Goal: Transaction & Acquisition: Obtain resource

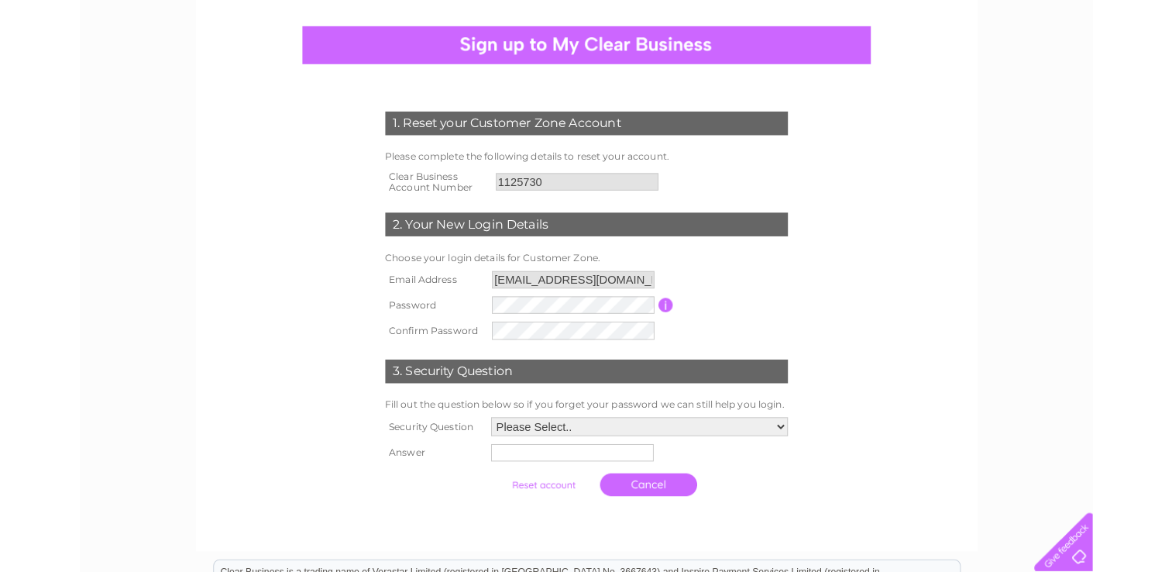
scroll to position [129, 0]
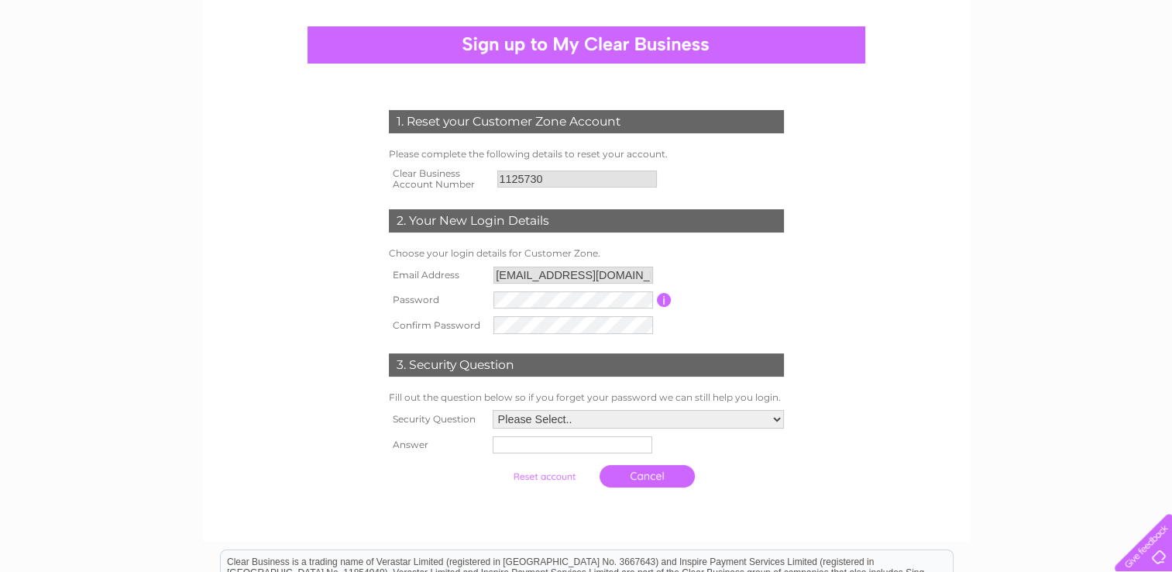
click at [530, 309] on td at bounding box center [573, 299] width 167 height 25
click at [635, 315] on td at bounding box center [573, 324] width 167 height 25
click at [581, 425] on select "Please Select.. In what town or city was your first job? In what town or city d…" at bounding box center [638, 420] width 291 height 19
select select "1"
click at [491, 410] on select "Please Select.. In what town or city was your first job? In what town or city d…" at bounding box center [637, 420] width 293 height 20
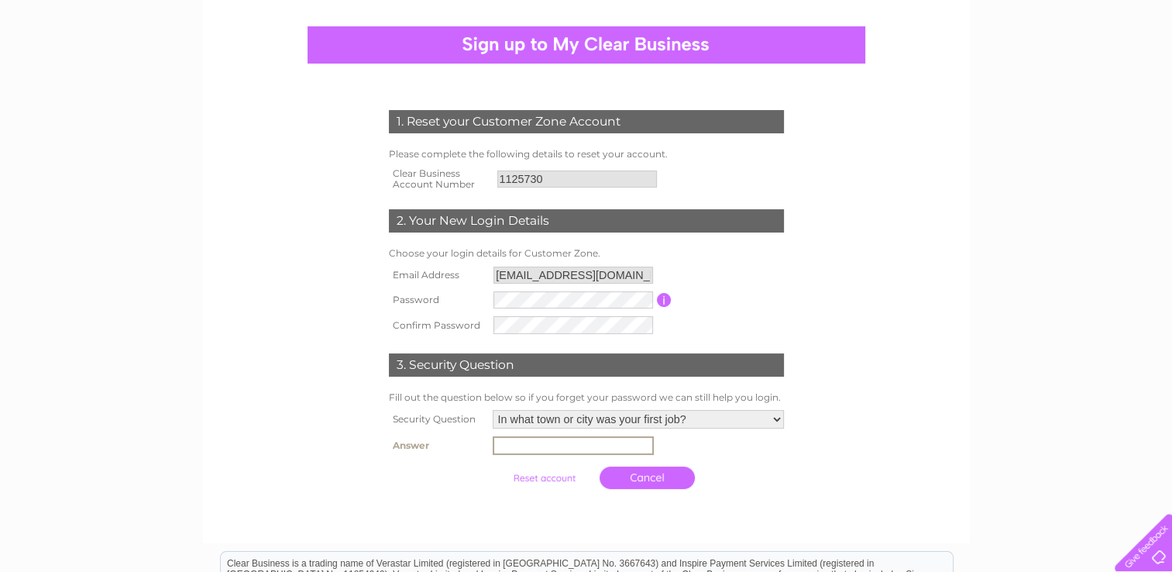
click at [570, 442] on input "text" at bounding box center [573, 445] width 161 height 19
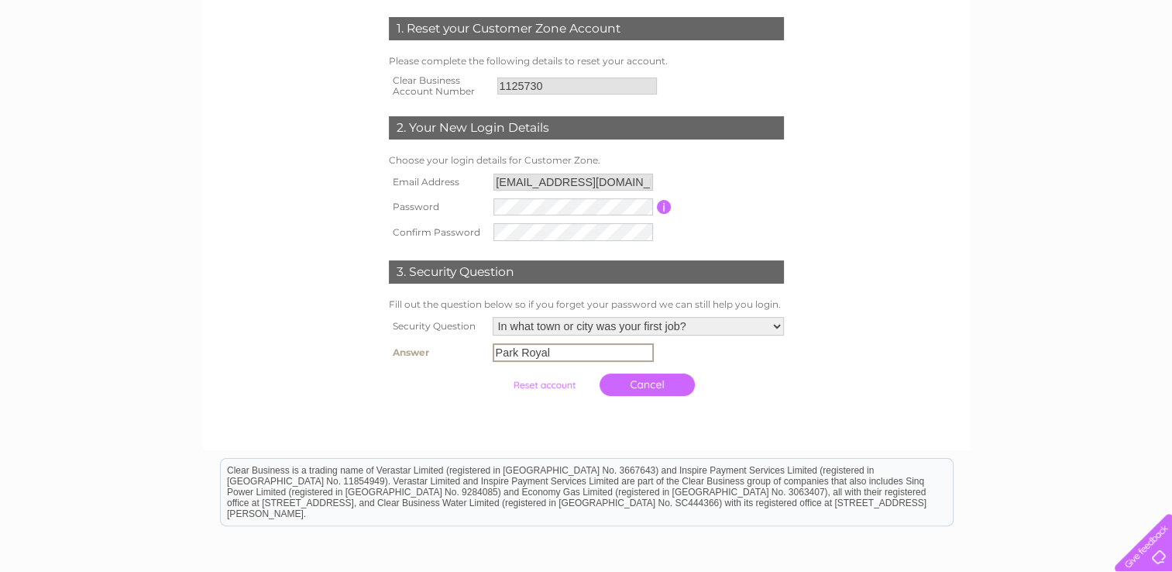
scroll to position [222, 0]
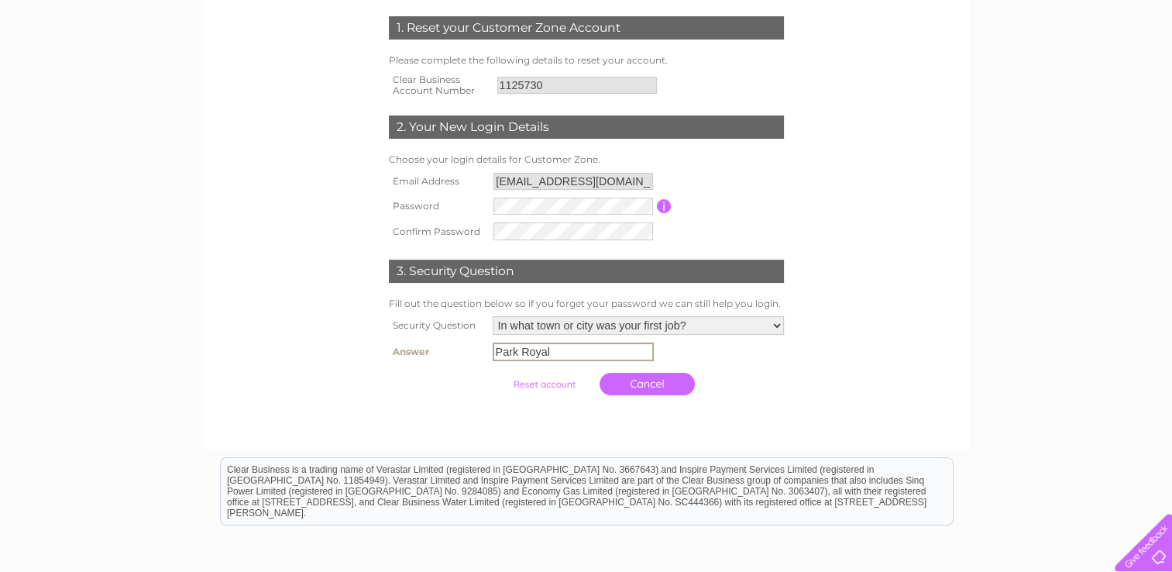
type input "Park Royal"
click at [542, 386] on input "submit" at bounding box center [544, 384] width 95 height 22
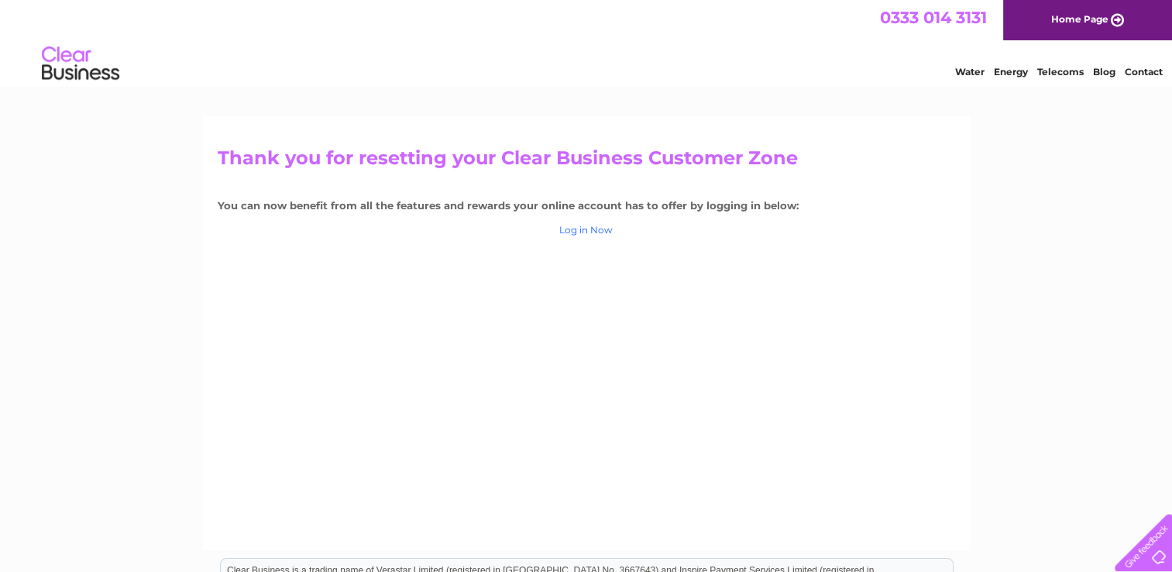
click at [599, 229] on link "Log in Now" at bounding box center [585, 230] width 53 height 12
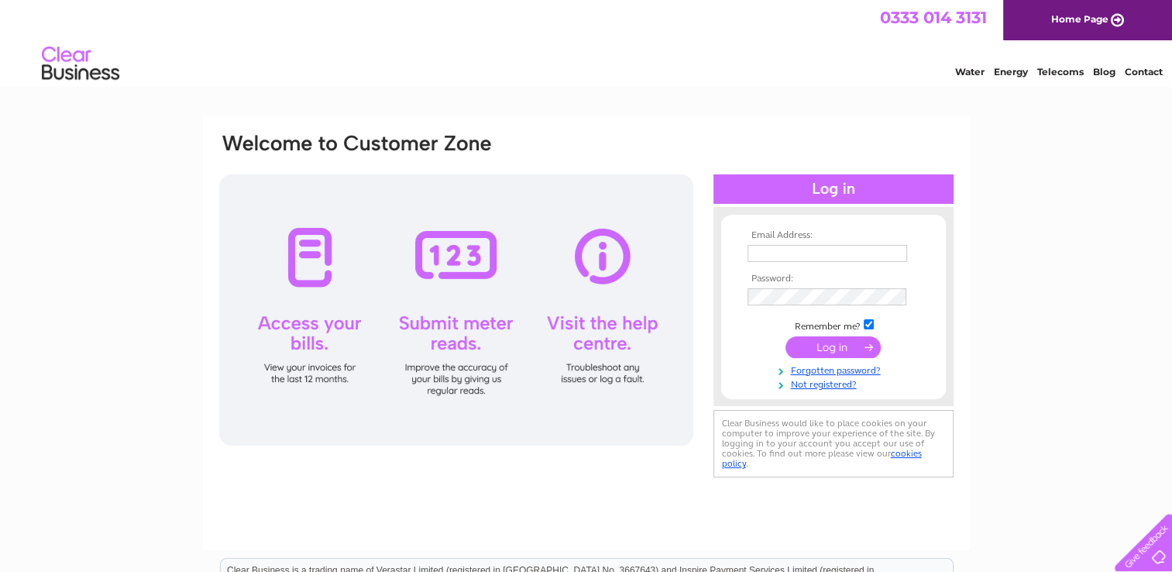
click at [836, 253] on input "text" at bounding box center [828, 253] width 160 height 17
type input "[EMAIL_ADDRESS][DOMAIN_NAME]"
click at [747, 284] on th "Password:" at bounding box center [834, 280] width 180 height 11
click at [841, 352] on input "submit" at bounding box center [833, 348] width 95 height 22
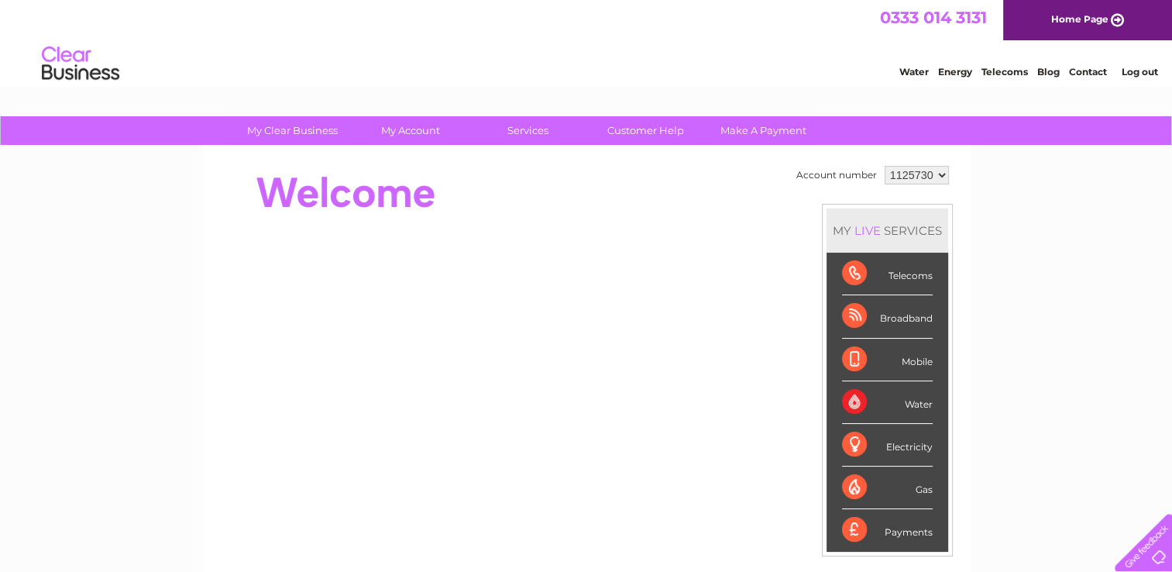
click at [915, 272] on div "Telecoms" at bounding box center [887, 274] width 91 height 43
click at [900, 277] on div "Telecoms" at bounding box center [887, 274] width 91 height 43
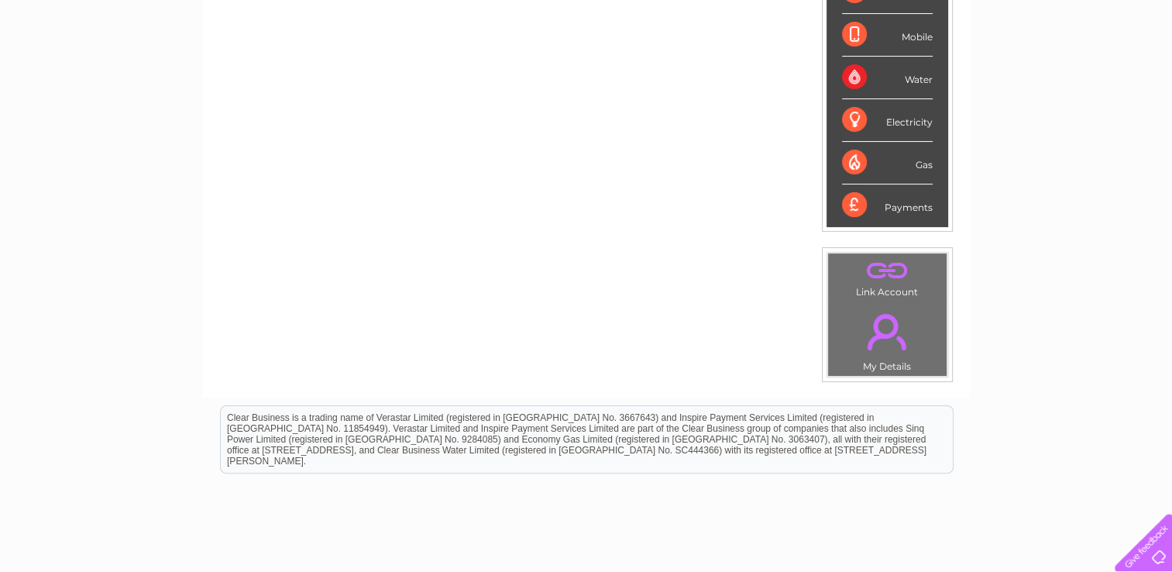
scroll to position [325, 0]
click at [921, 308] on link "." at bounding box center [887, 331] width 111 height 54
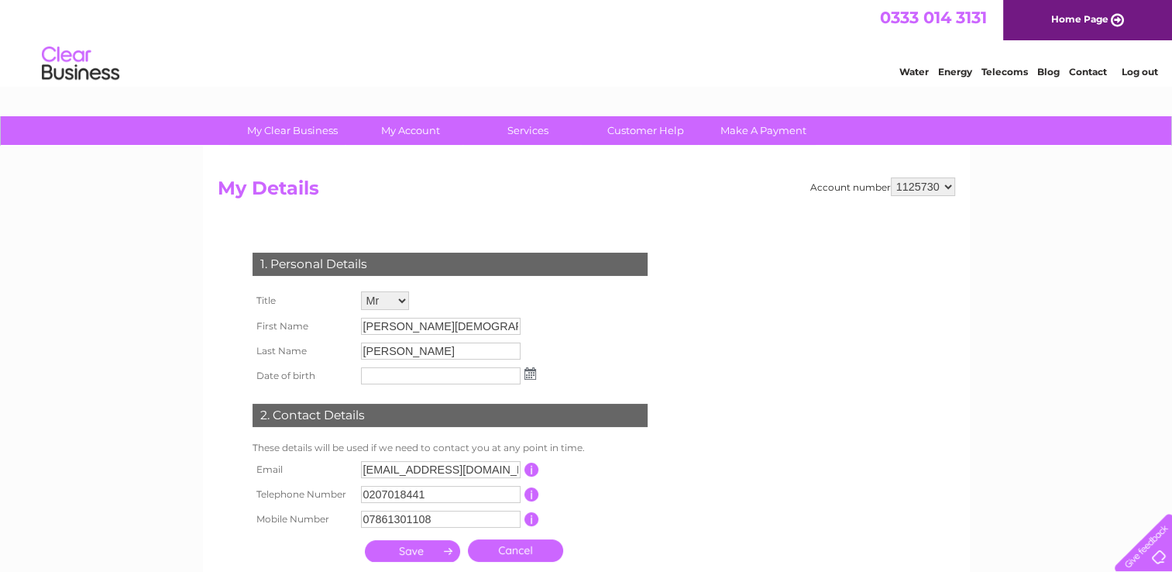
drag, startPoint x: 0, startPoint y: 0, endPoint x: 704, endPoint y: 243, distance: 744.4
click at [704, 243] on form "Account number 1125730 My Details 1. Personal Details Title Mr Mrs Ms Miss Dr R…" at bounding box center [587, 388] width 738 height 423
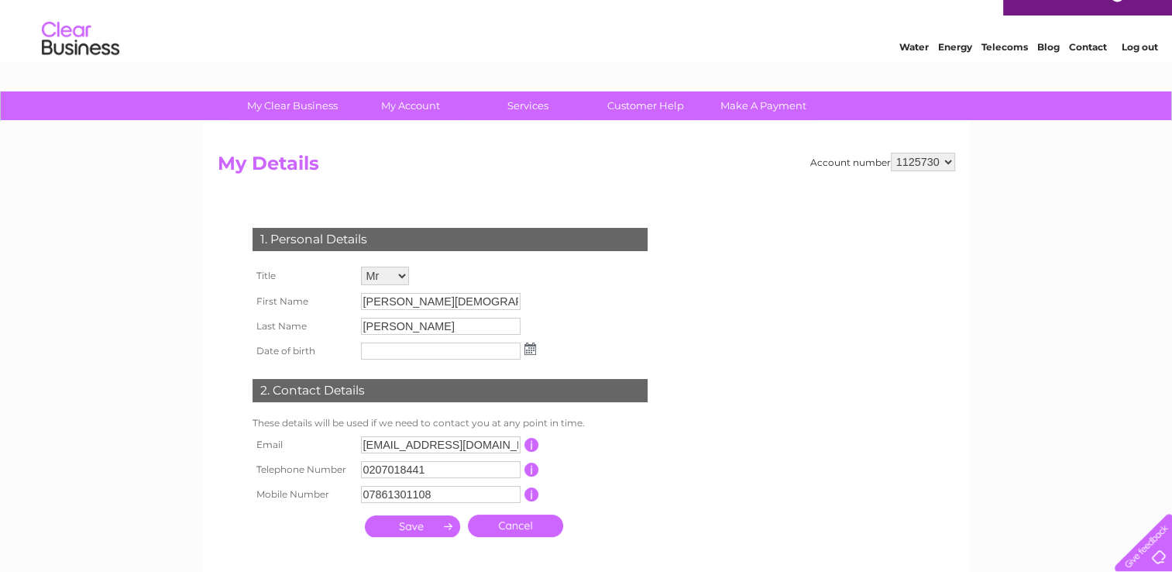
scroll to position [22, 0]
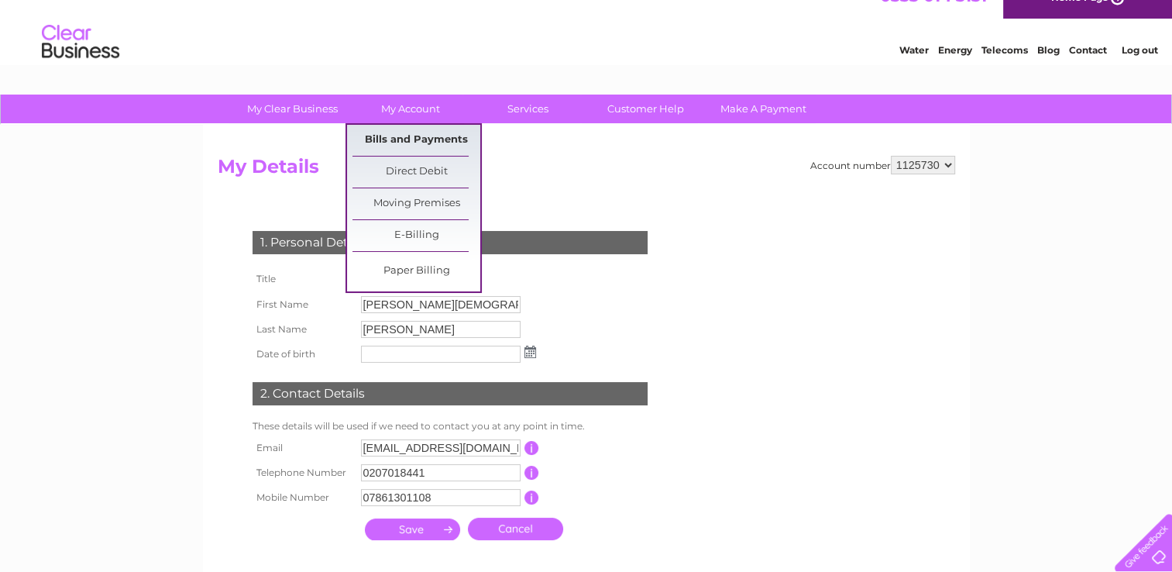
click at [434, 144] on link "Bills and Payments" at bounding box center [417, 140] width 128 height 31
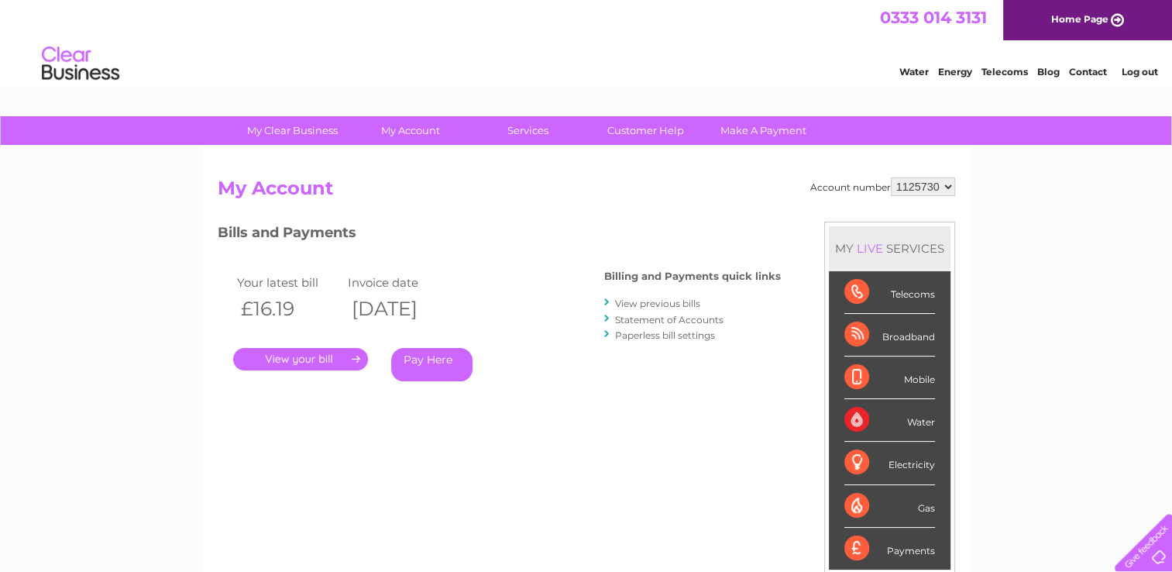
click at [666, 305] on link "View previous bills" at bounding box center [657, 304] width 85 height 12
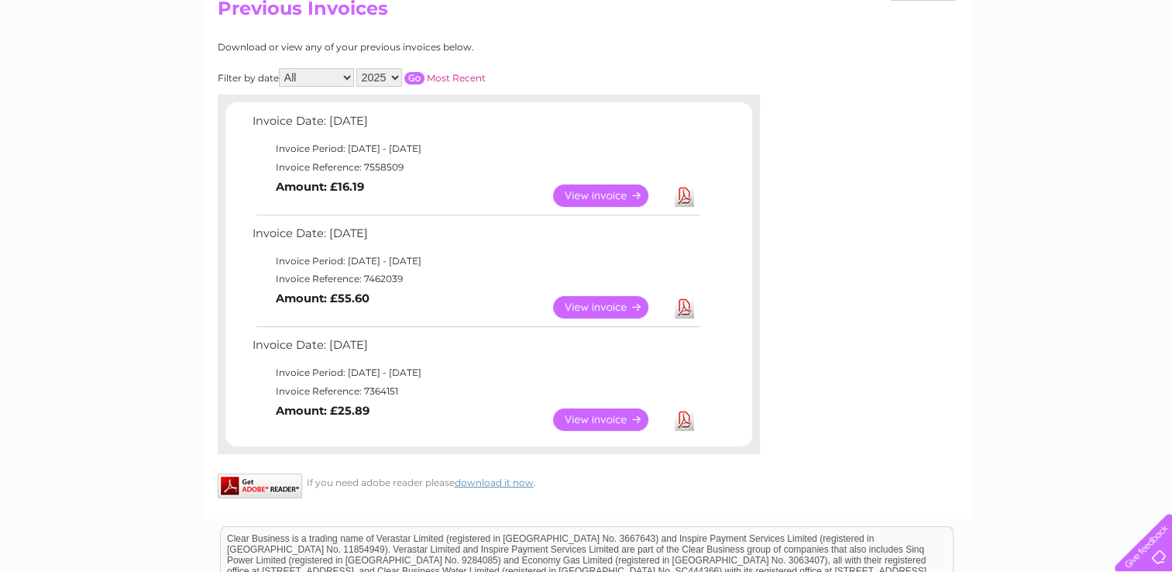
scroll to position [180, 0]
click at [612, 423] on link "View" at bounding box center [610, 419] width 114 height 22
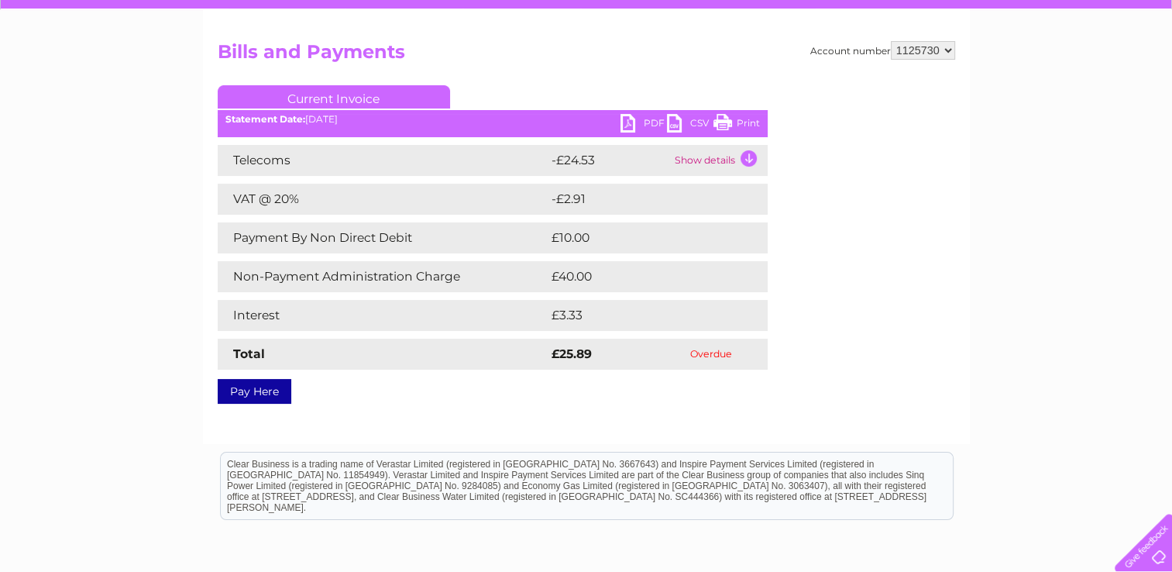
scroll to position [112, 0]
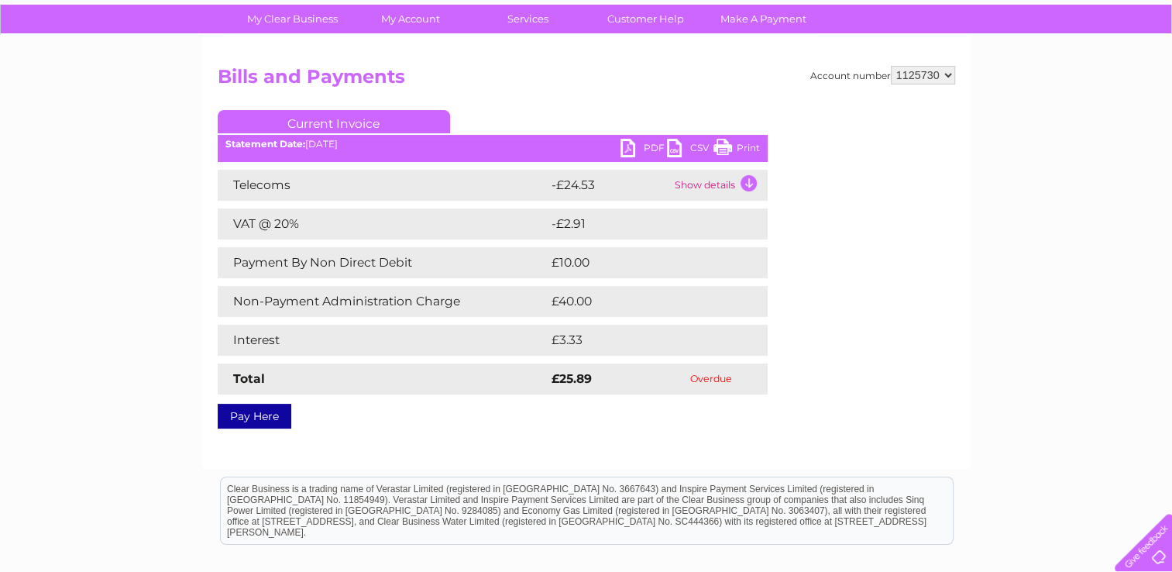
click at [650, 143] on link "PDF" at bounding box center [644, 150] width 46 height 22
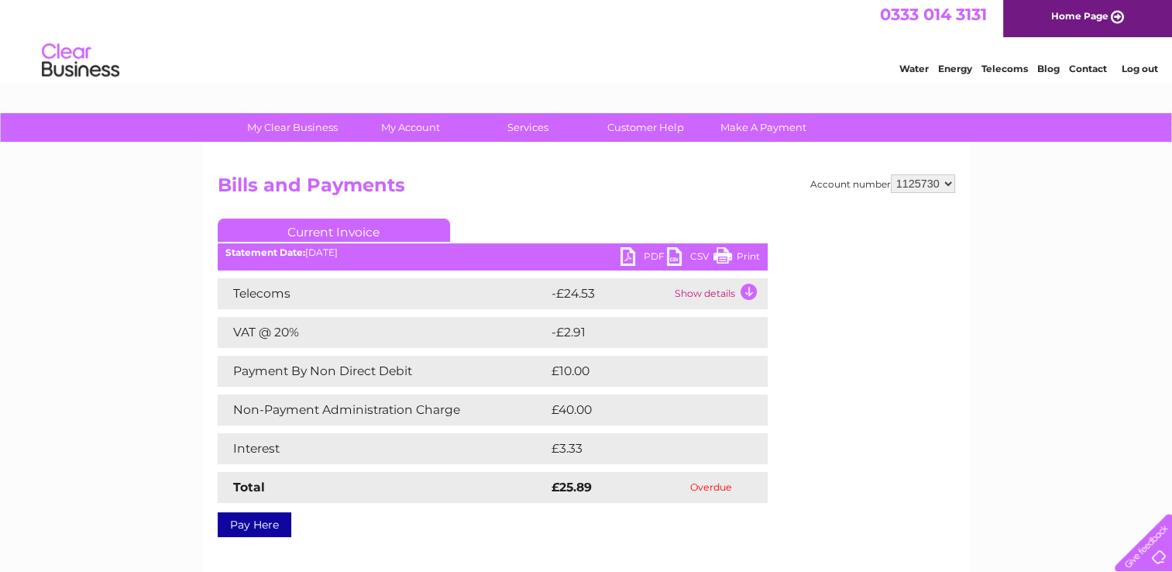
scroll to position [0, 0]
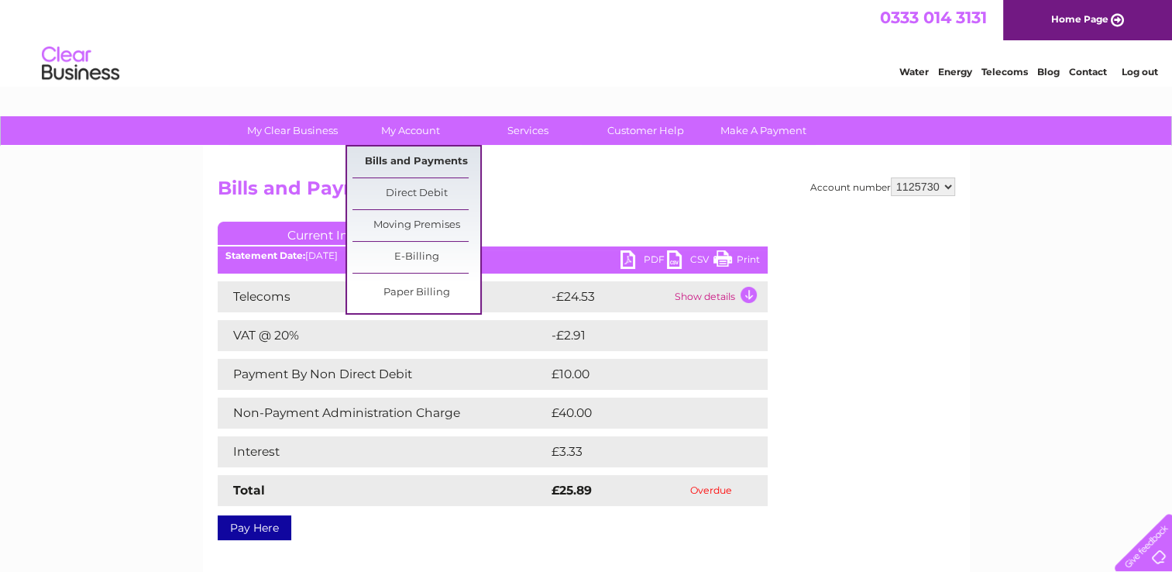
click at [428, 160] on link "Bills and Payments" at bounding box center [417, 161] width 128 height 31
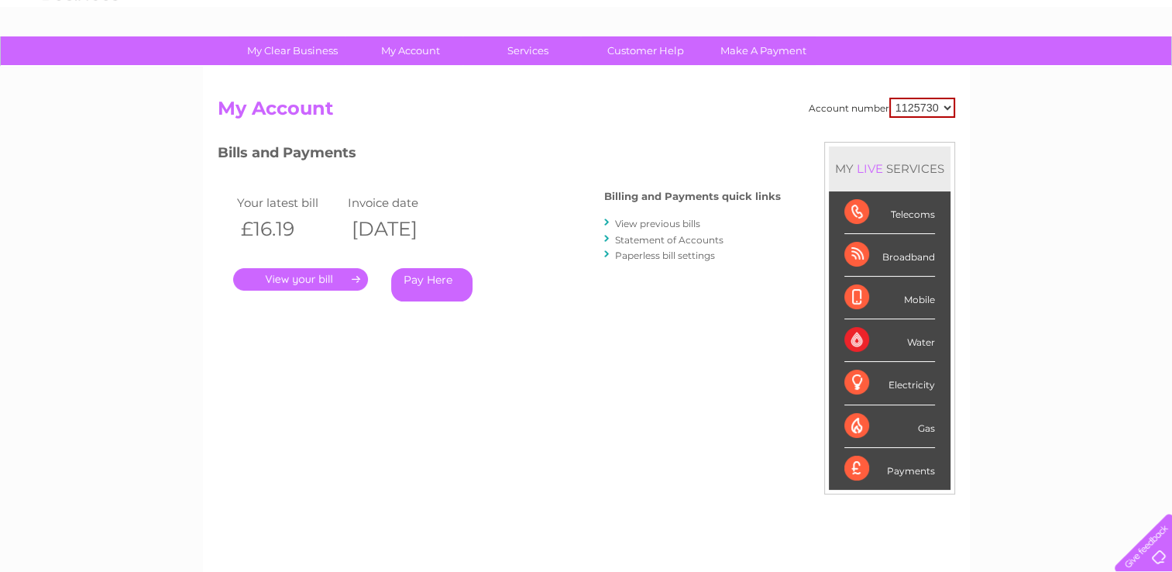
scroll to position [81, 0]
click at [329, 277] on link "." at bounding box center [300, 278] width 135 height 22
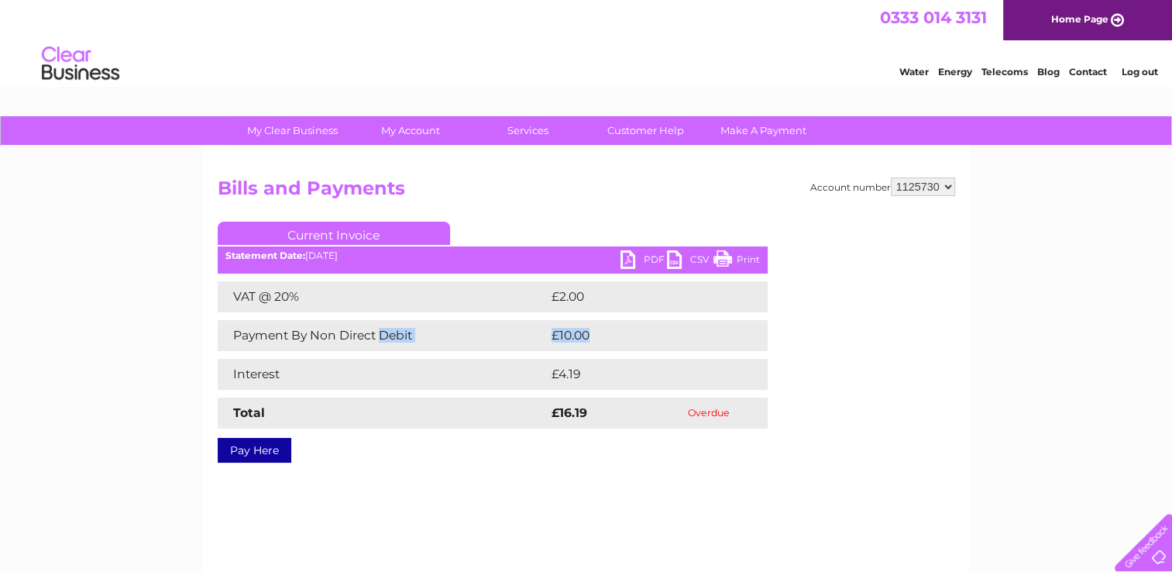
drag, startPoint x: 594, startPoint y: 339, endPoint x: 379, endPoint y: 333, distance: 214.7
click at [379, 333] on tr "Payment By Non Direct Debit £10.00" at bounding box center [493, 335] width 550 height 31
click at [642, 370] on td "£4.19" at bounding box center [639, 374] width 182 height 31
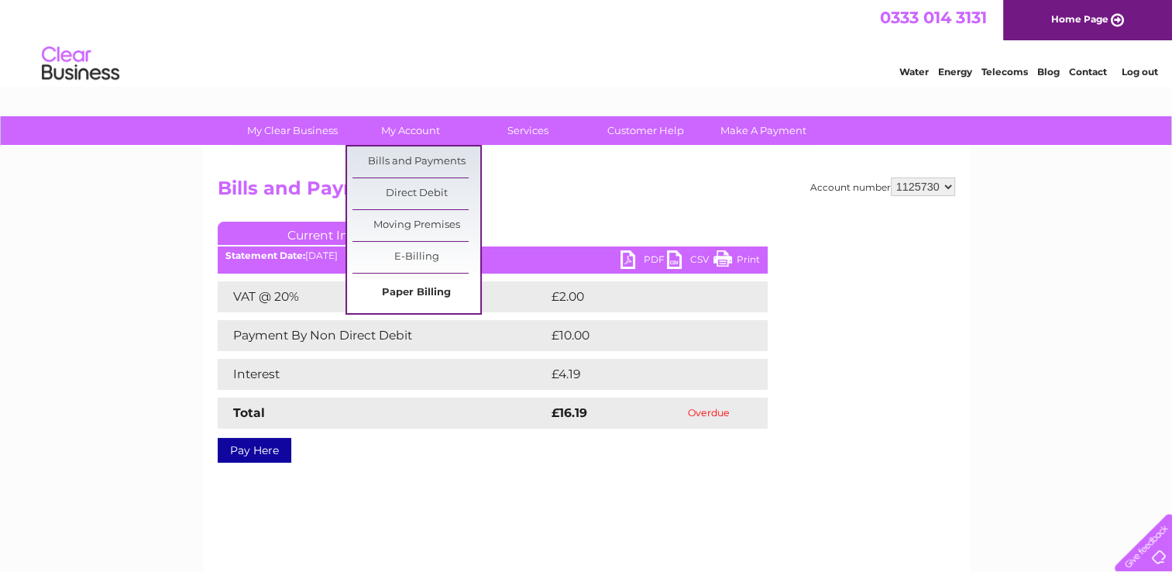
click at [410, 296] on link "Paper Billing" at bounding box center [417, 292] width 128 height 31
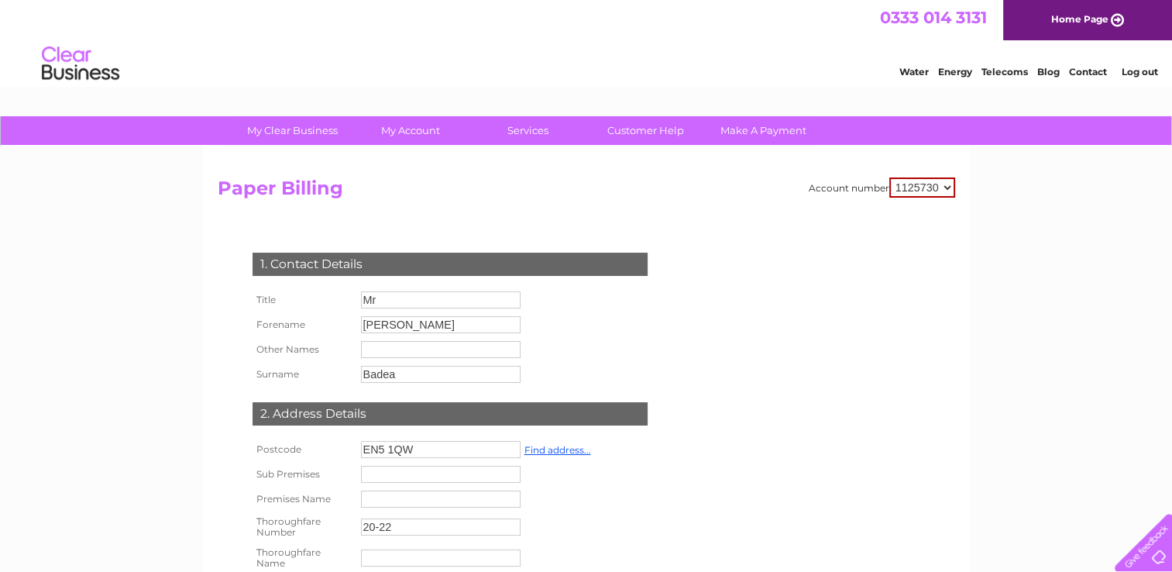
click at [619, 177] on h2 "Paper Billing" at bounding box center [587, 191] width 738 height 29
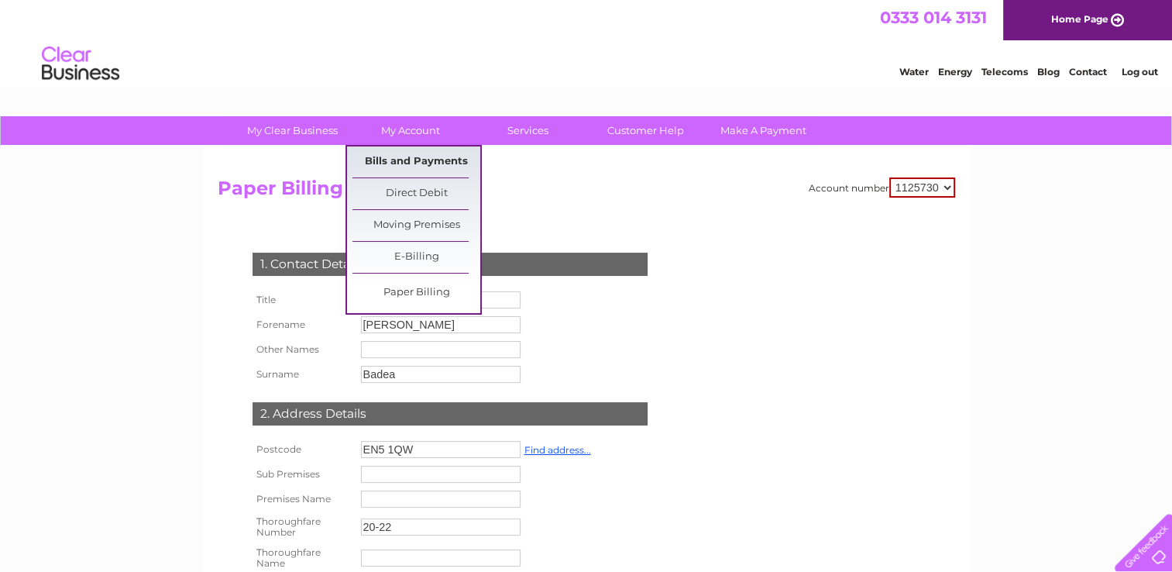
click at [403, 163] on link "Bills and Payments" at bounding box center [417, 161] width 128 height 31
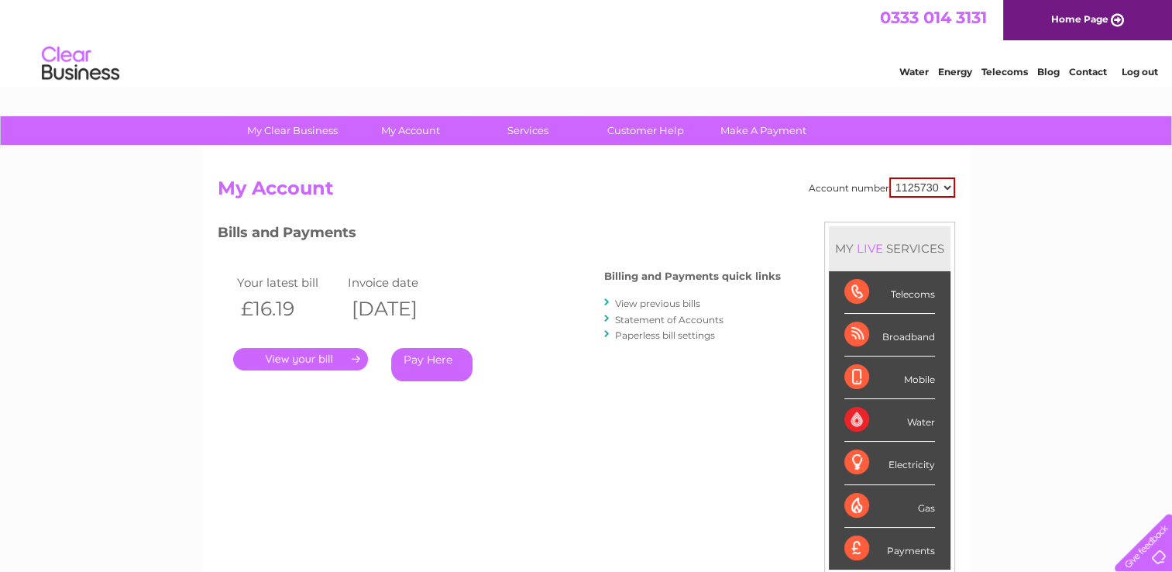
click at [914, 296] on div "Telecoms" at bounding box center [890, 292] width 91 height 43
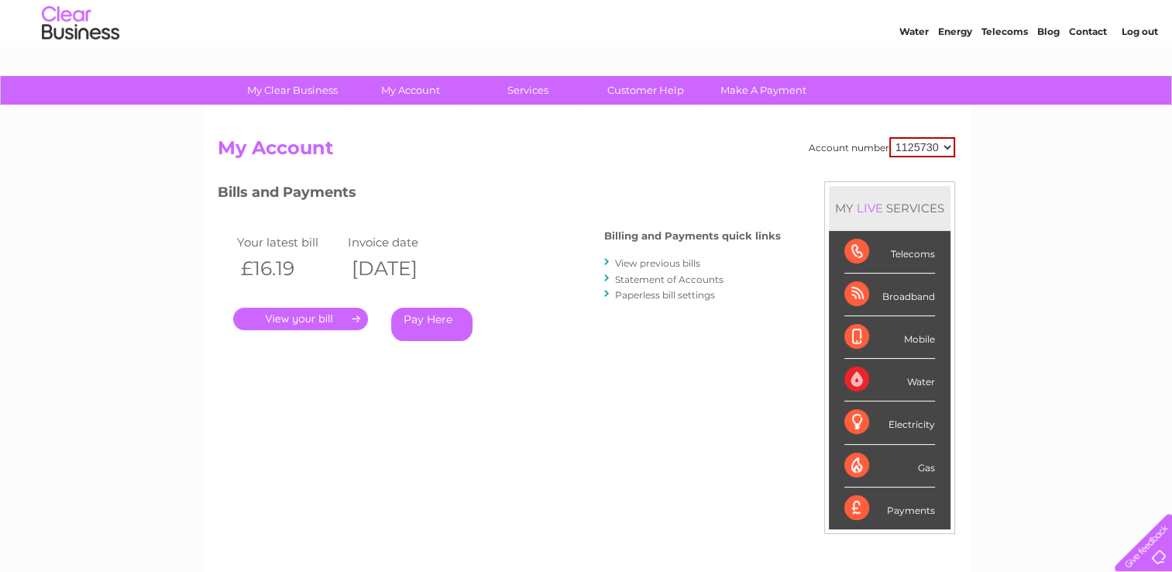
scroll to position [36, 0]
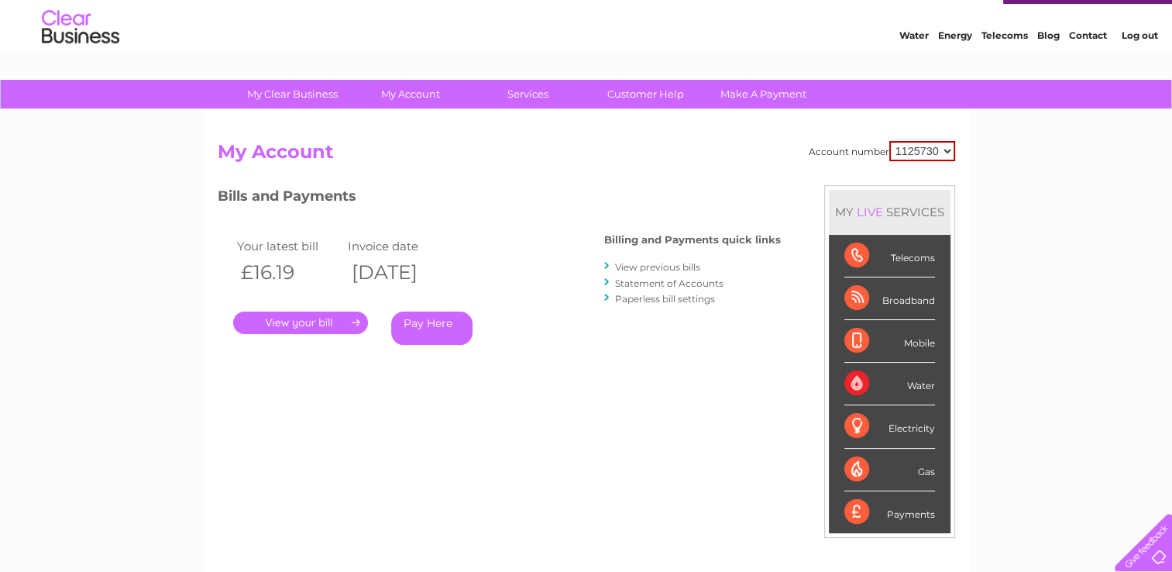
click at [642, 268] on link "View previous bills" at bounding box center [657, 267] width 85 height 12
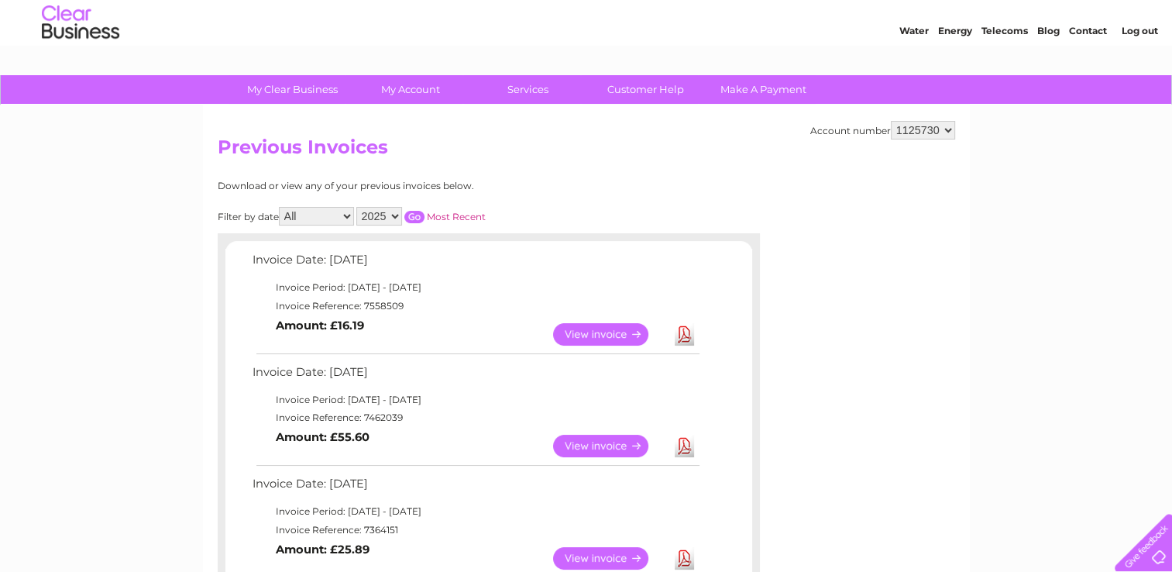
scroll to position [42, 0]
click at [402, 215] on select "2025 2024 2023 2022" at bounding box center [379, 215] width 46 height 19
select select "2024"
click at [358, 206] on select "2025 2024 2023 2022" at bounding box center [379, 215] width 46 height 19
click at [349, 212] on select "All January February March April May June July August September October Novembe…" at bounding box center [316, 215] width 75 height 19
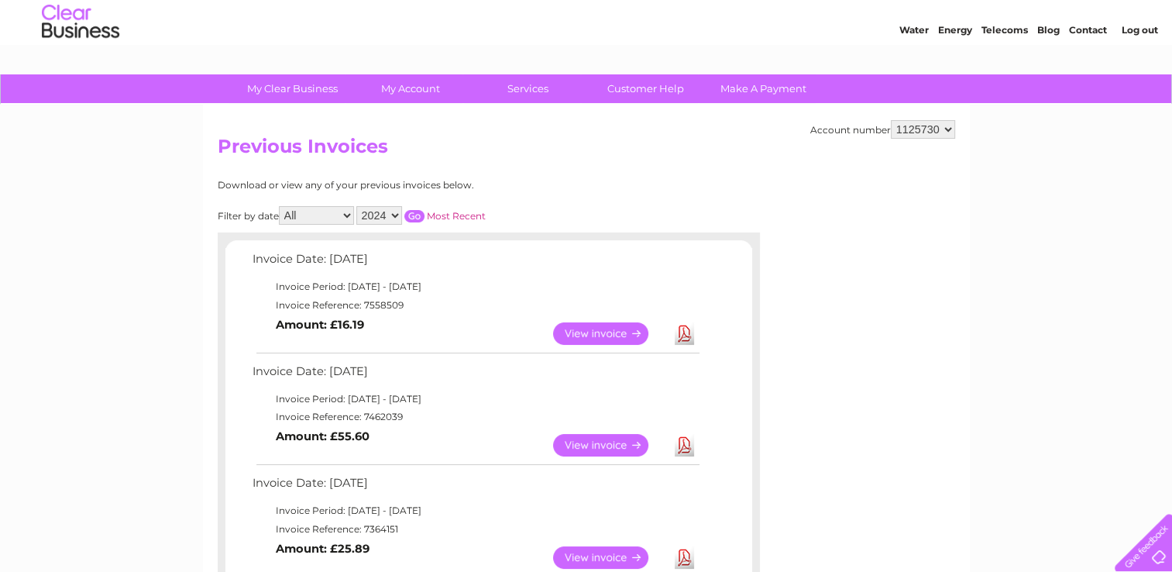
select select "8"
click at [280, 206] on select "All January February March April May June July August September October Novembe…" at bounding box center [316, 215] width 75 height 19
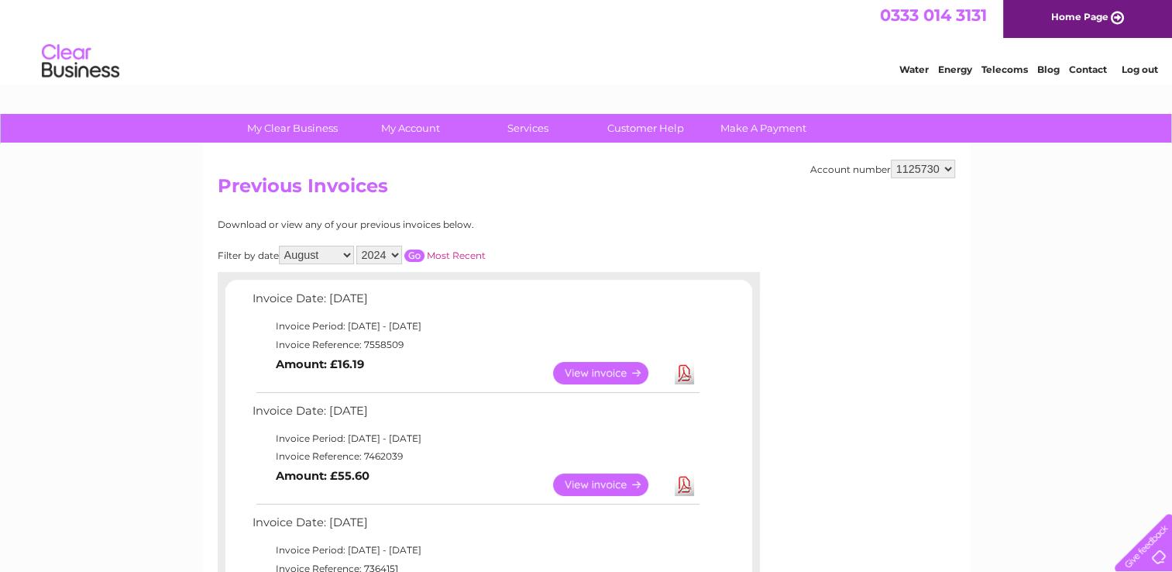
scroll to position [0, 0]
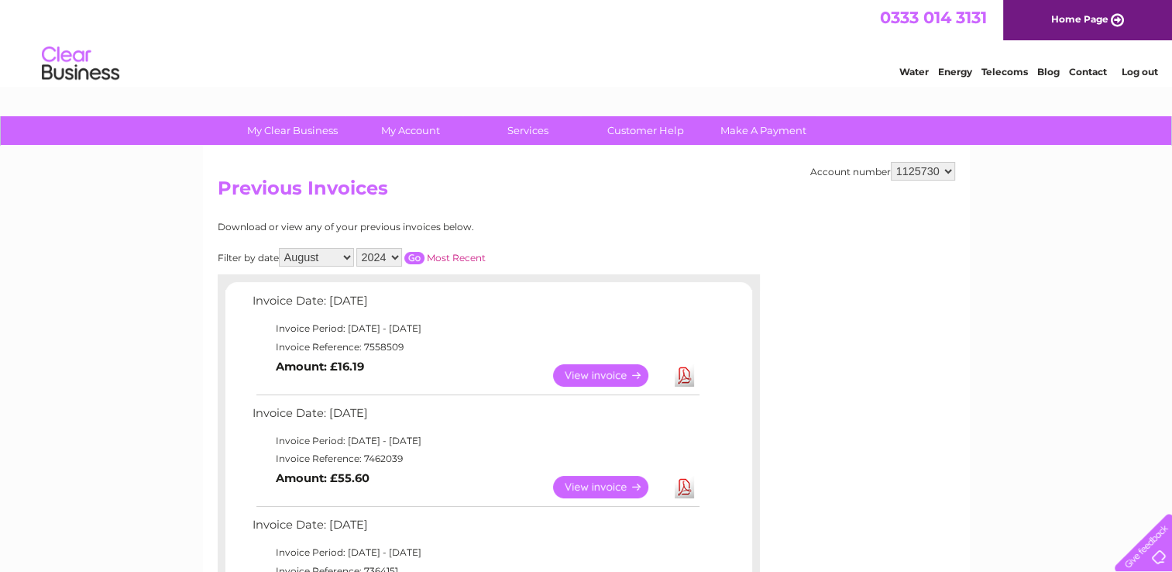
click at [566, 223] on div "Download or view any of your previous invoices below." at bounding box center [421, 227] width 407 height 11
click at [414, 252] on input "button" at bounding box center [414, 258] width 20 height 12
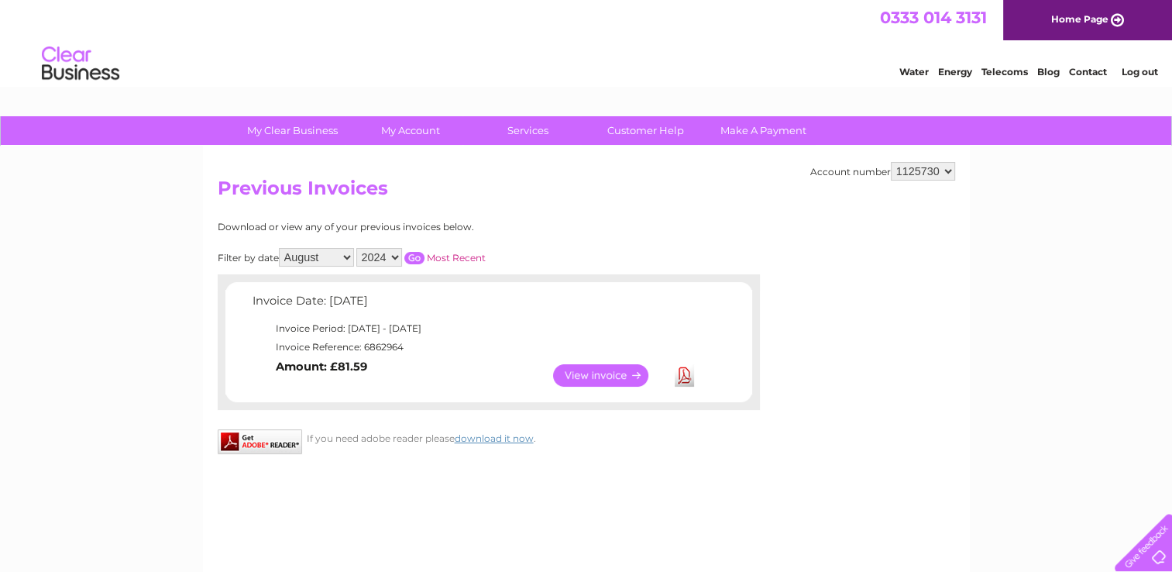
click at [605, 368] on link "View" at bounding box center [610, 375] width 114 height 22
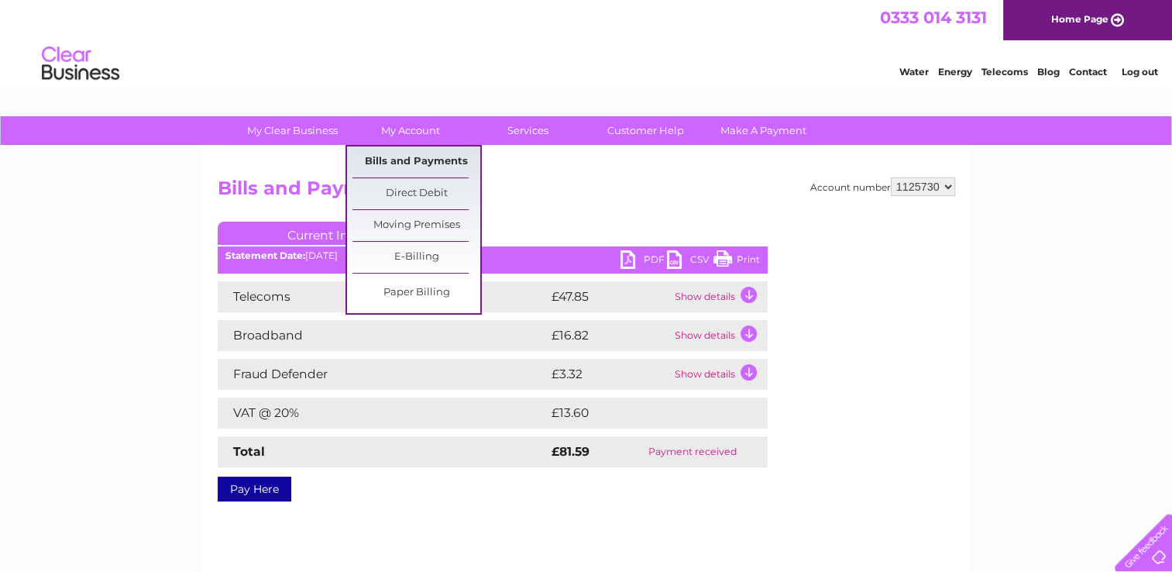
click at [416, 160] on link "Bills and Payments" at bounding box center [417, 161] width 128 height 31
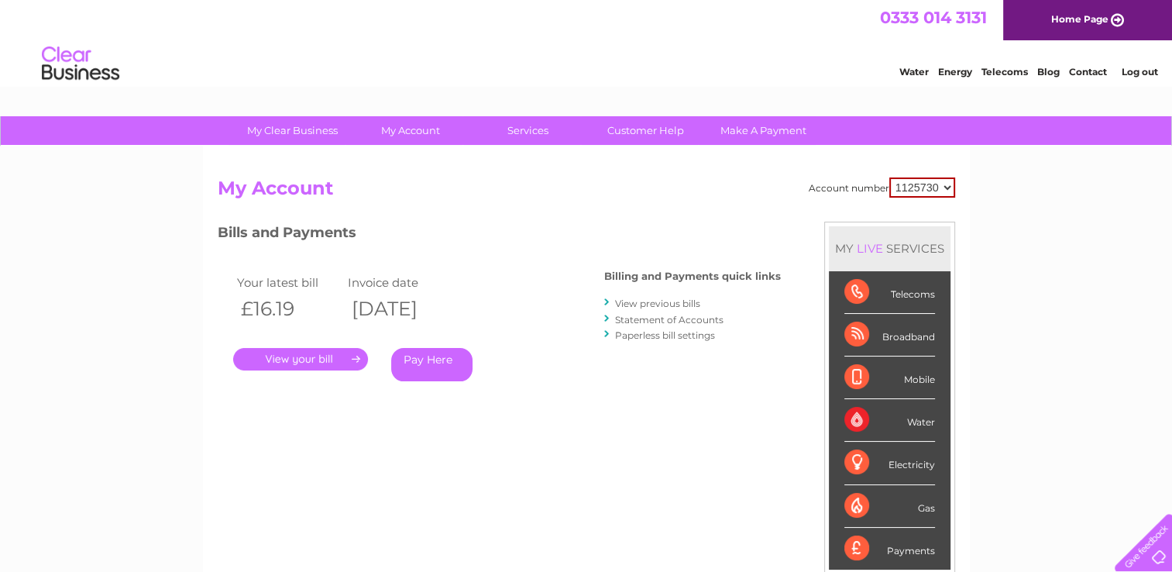
click at [667, 319] on link "Statement of Accounts" at bounding box center [669, 320] width 108 height 12
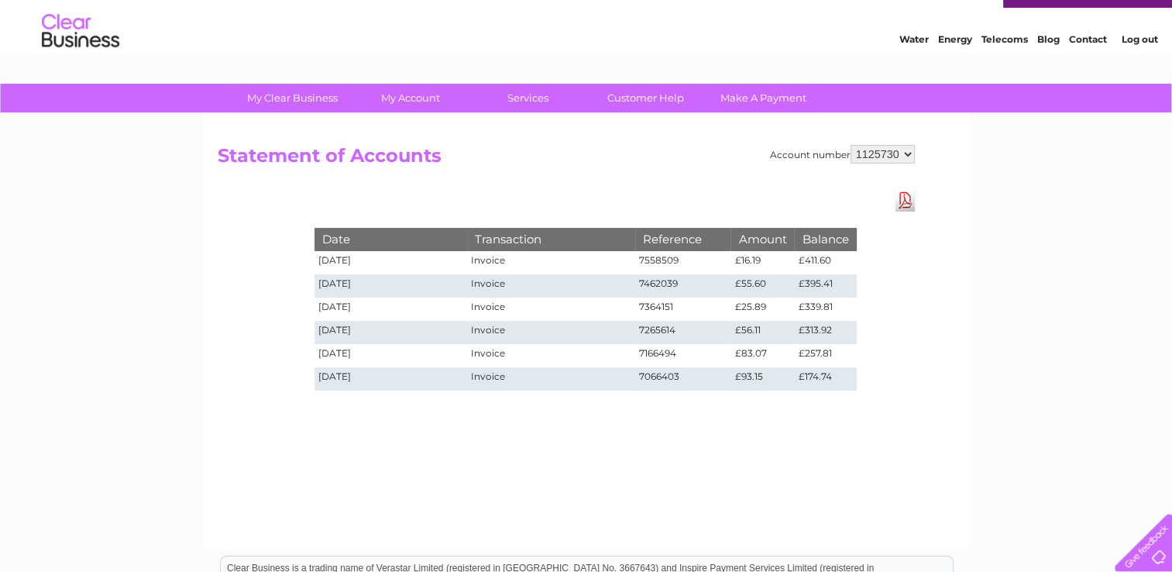
scroll to position [33, 0]
click at [910, 198] on link "Download Pdf" at bounding box center [905, 199] width 19 height 22
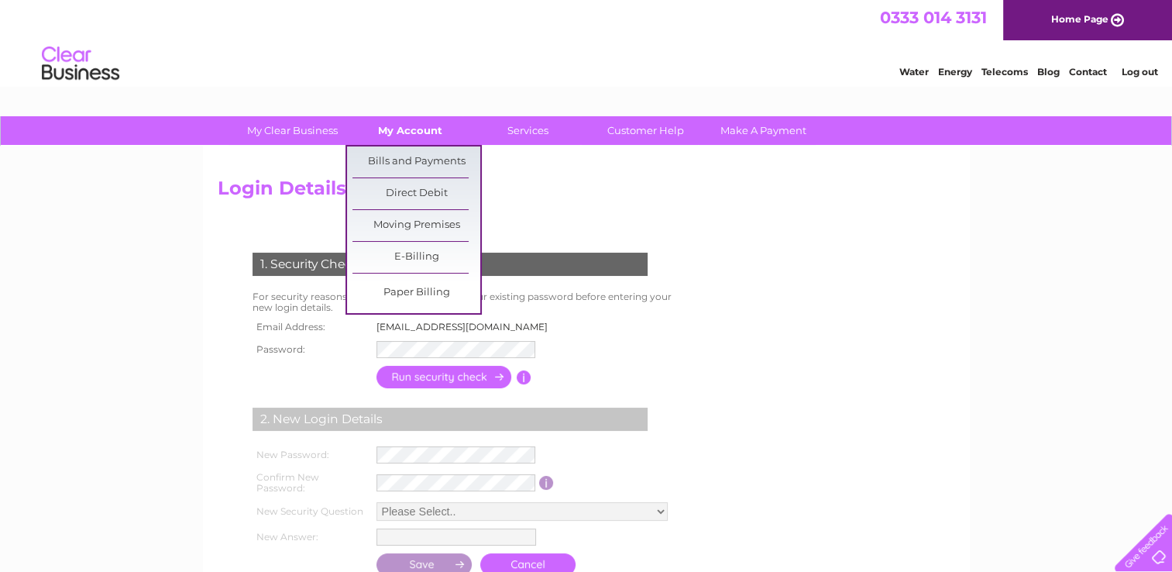
click at [421, 131] on link "My Account" at bounding box center [410, 130] width 128 height 29
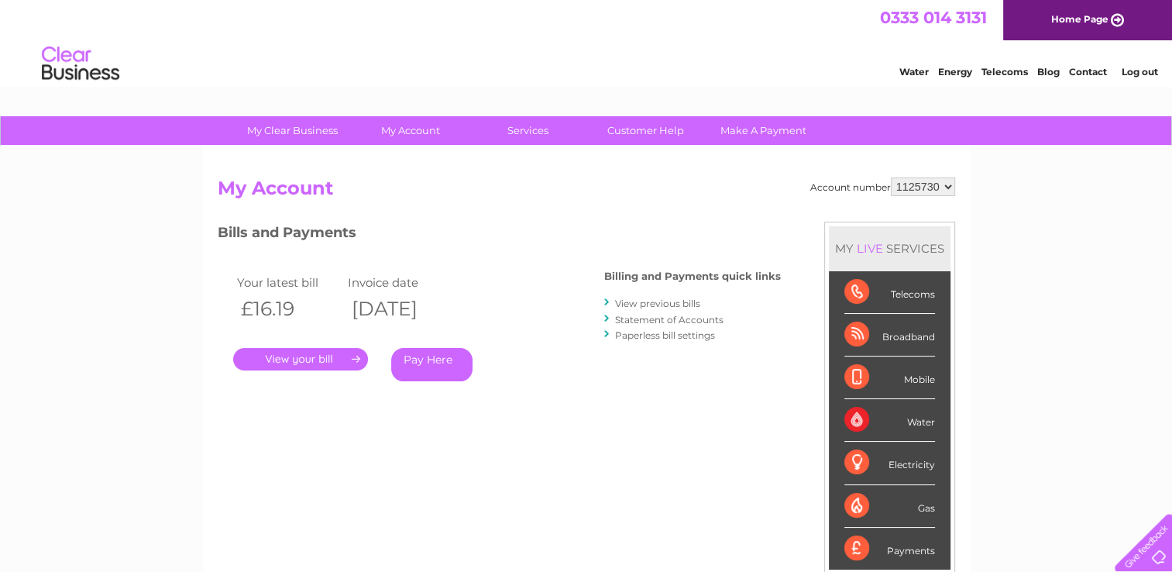
click at [571, 219] on div "Account number 1125730 My Account MY LIVE SERVICES Telecoms Broadband Mobile Wa…" at bounding box center [587, 410] width 738 height 466
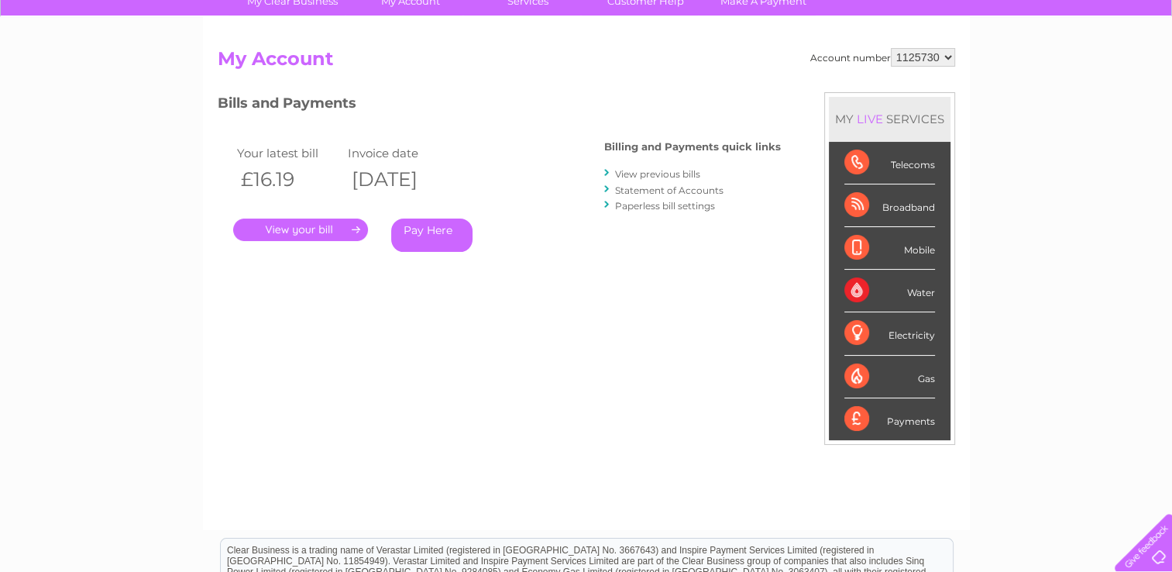
scroll to position [130, 0]
click at [1052, 361] on div "My Clear Business Login Details My Details My Preferences Link Account My Accou…" at bounding box center [586, 390] width 1172 height 808
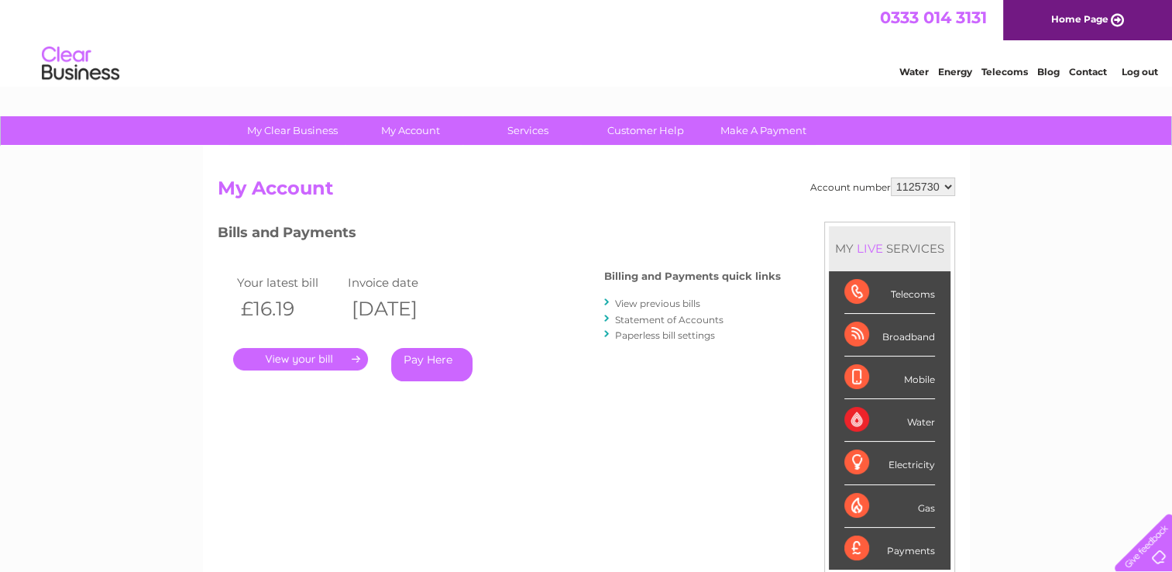
scroll to position [0, 0]
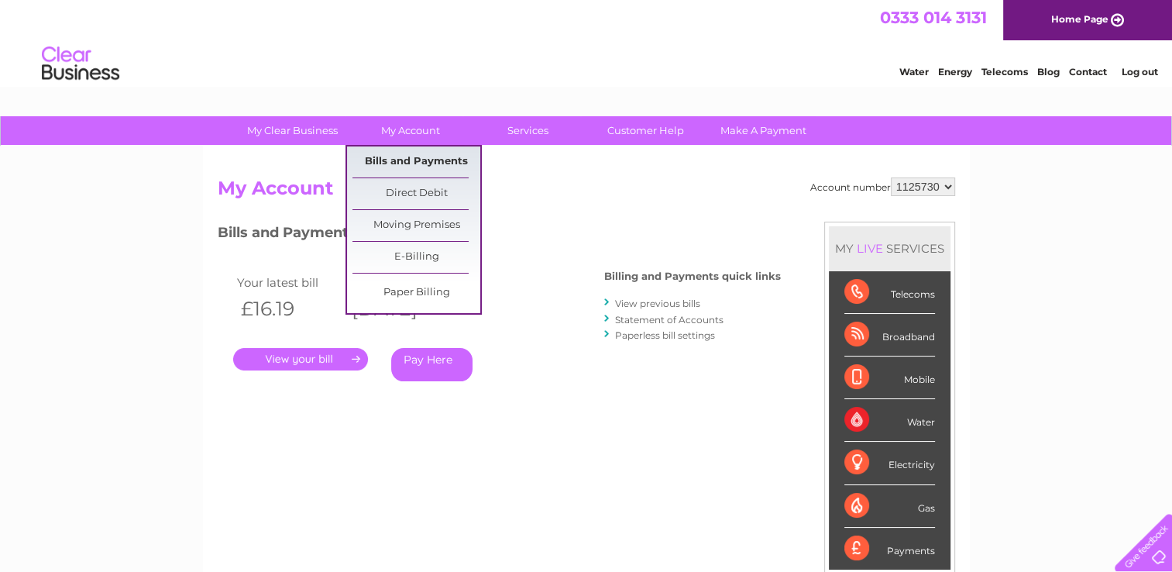
click at [412, 163] on link "Bills and Payments" at bounding box center [417, 161] width 128 height 31
click at [399, 168] on link "Bills and Payments" at bounding box center [417, 161] width 128 height 31
click at [407, 163] on link "Bills and Payments" at bounding box center [417, 161] width 128 height 31
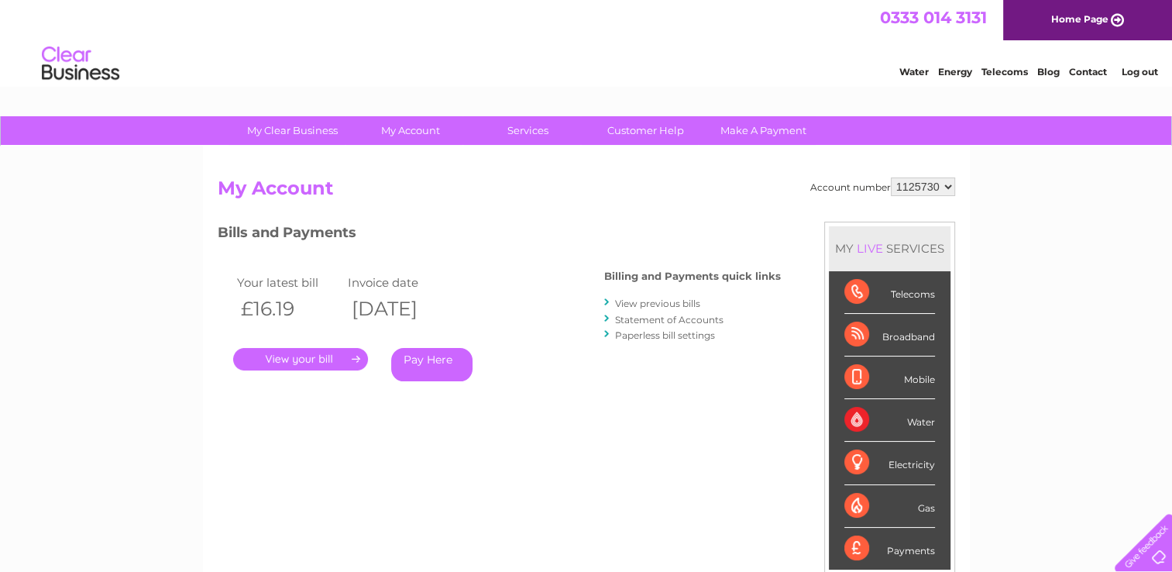
click at [677, 299] on link "View previous bills" at bounding box center [657, 304] width 85 height 12
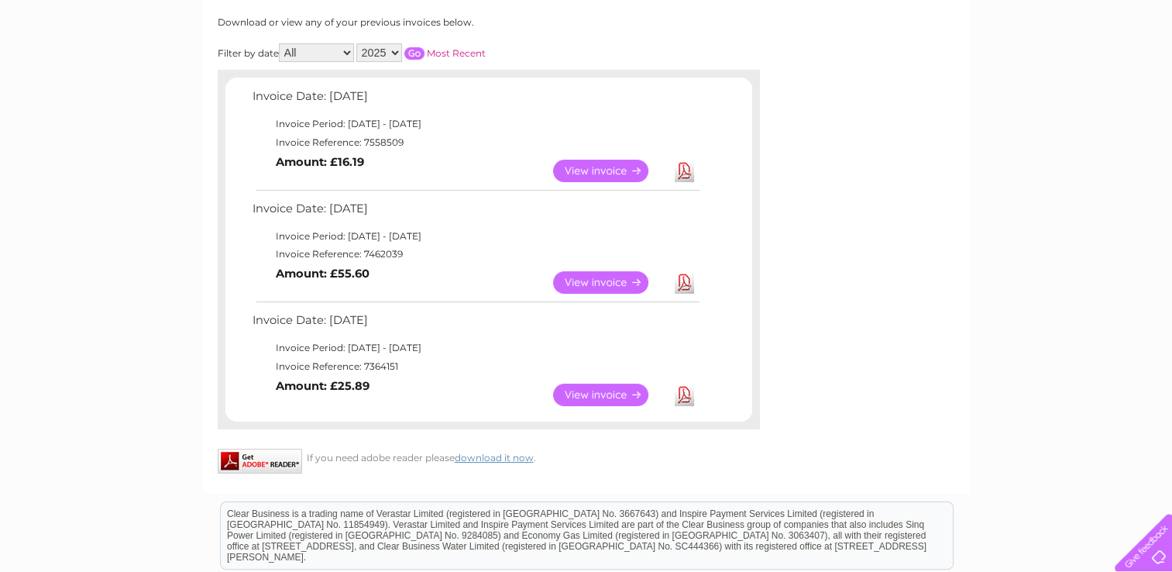
scroll to position [73, 0]
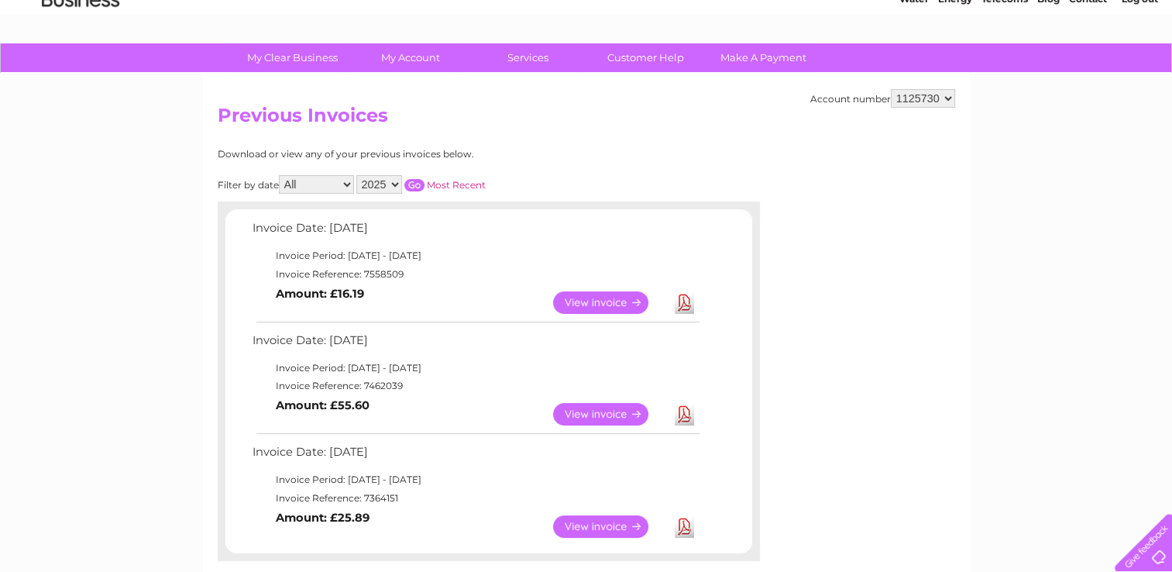
click at [397, 183] on select "2025 2024 2023 2022" at bounding box center [379, 184] width 46 height 19
select select "2024"
click at [358, 175] on select "2025 2024 2023 2022" at bounding box center [379, 184] width 46 height 19
click at [418, 181] on input "button" at bounding box center [414, 185] width 20 height 12
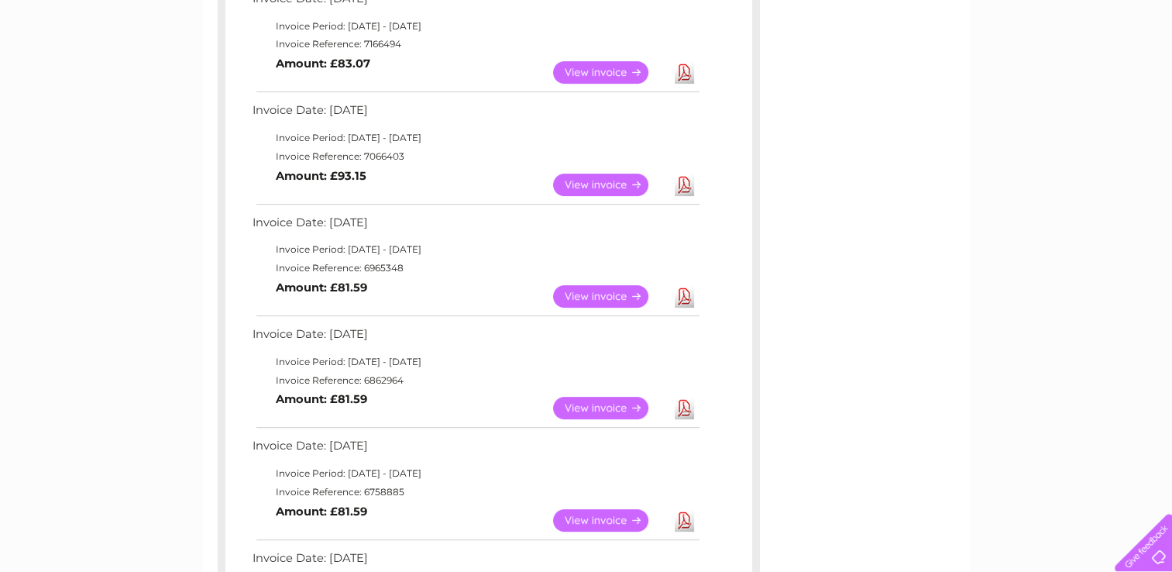
scroll to position [415, 0]
click at [686, 405] on link "Download" at bounding box center [684, 407] width 19 height 22
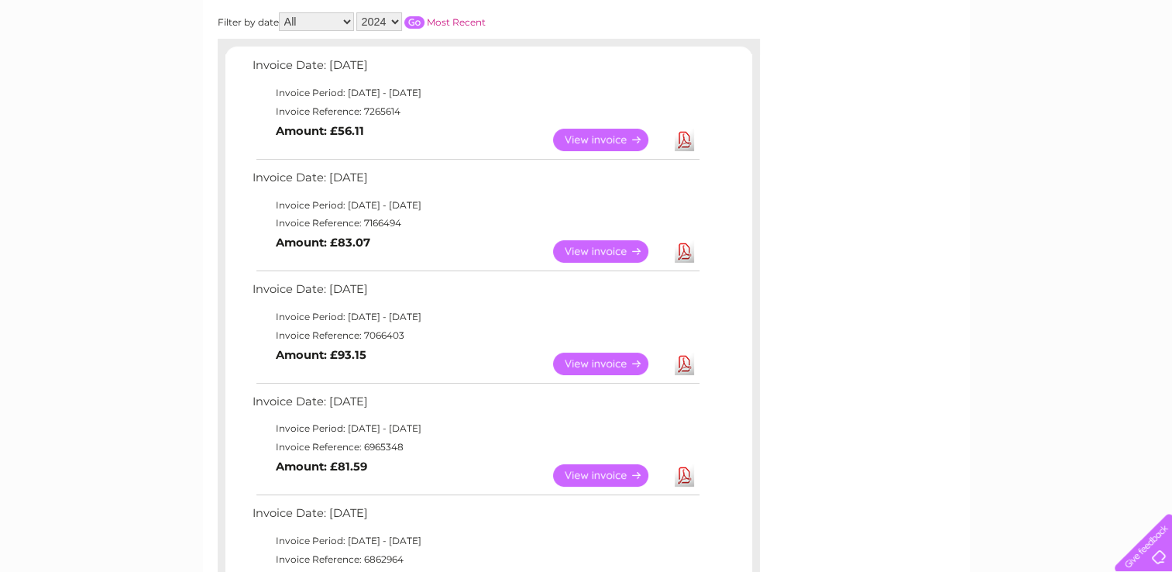
scroll to position [236, 0]
click at [616, 241] on link "View" at bounding box center [610, 251] width 114 height 22
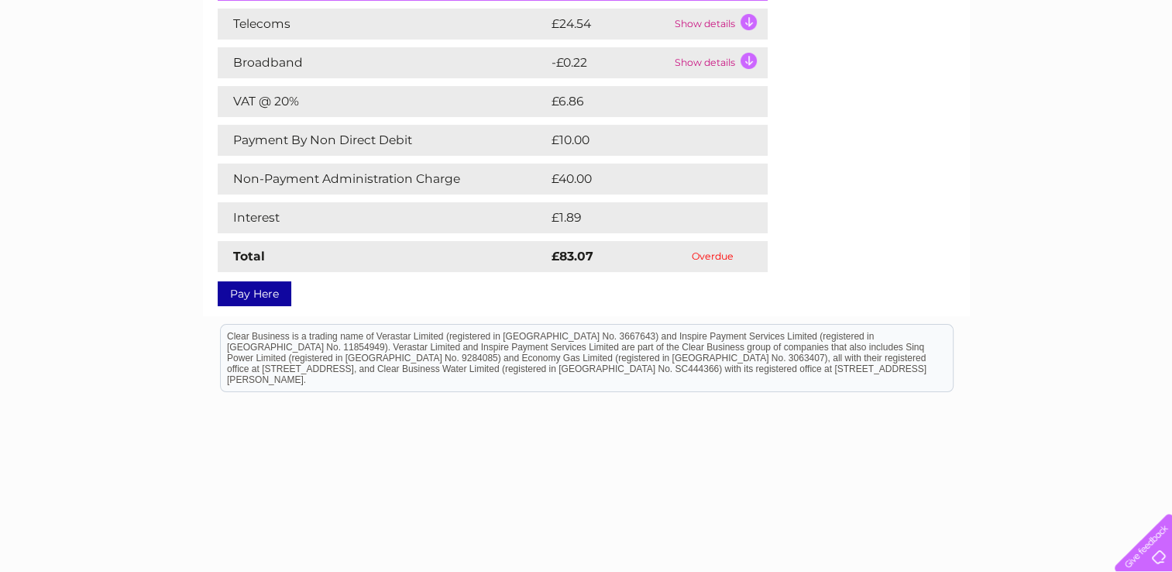
scroll to position [144, 0]
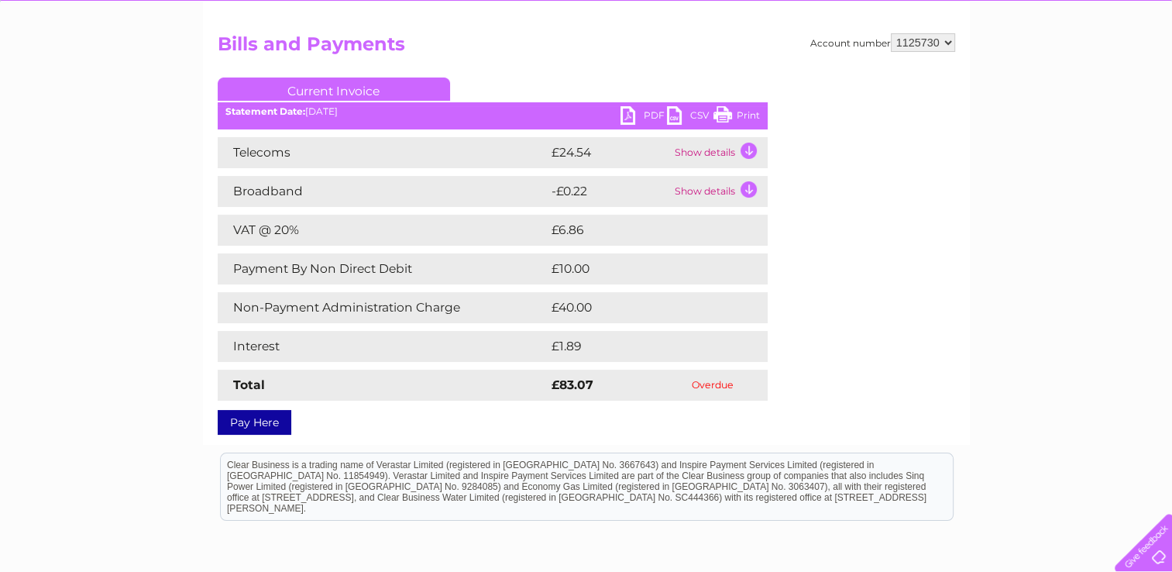
click at [637, 119] on link "PDF" at bounding box center [644, 117] width 46 height 22
click at [750, 153] on td "Show details" at bounding box center [719, 152] width 97 height 31
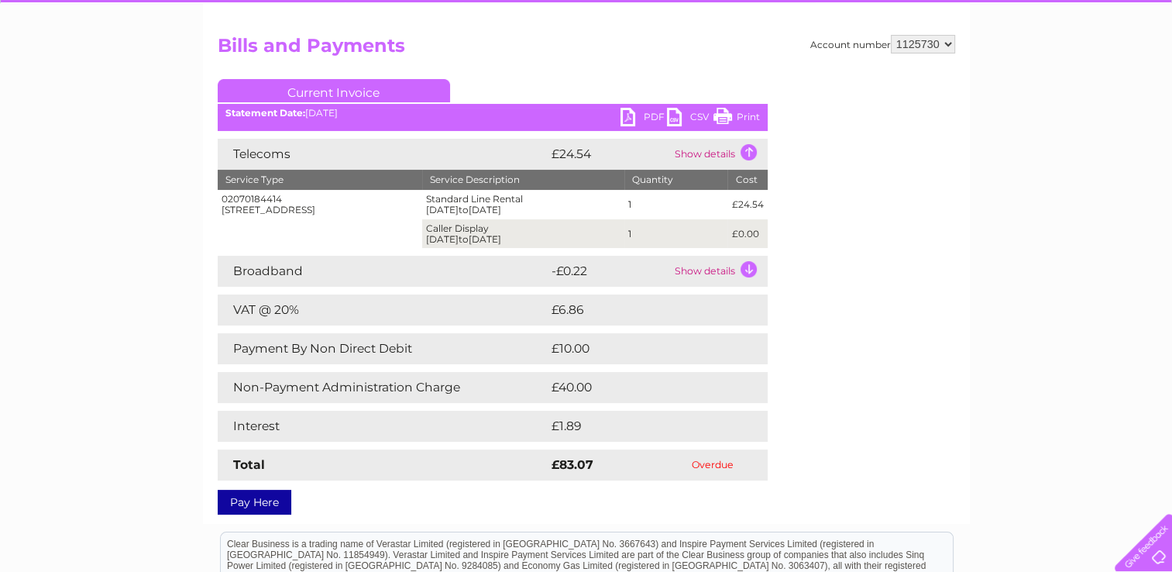
scroll to position [0, 0]
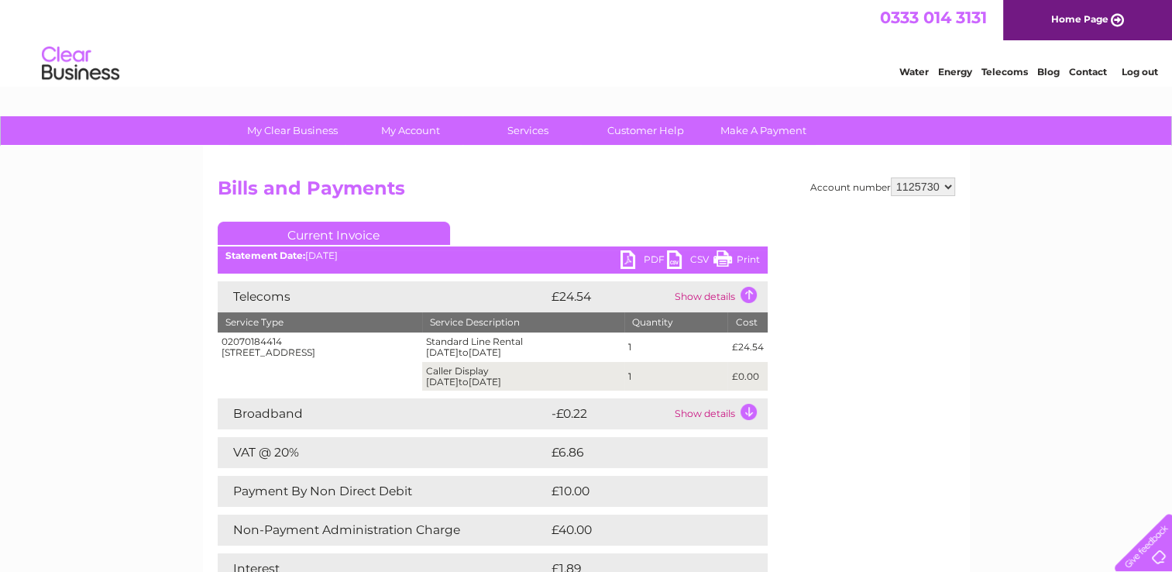
click at [584, 198] on h2 "Bills and Payments" at bounding box center [587, 191] width 738 height 29
click at [636, 170] on div "Account number 1125730 Bills and Payments Current Invoice PDF CSV Print" at bounding box center [586, 406] width 767 height 520
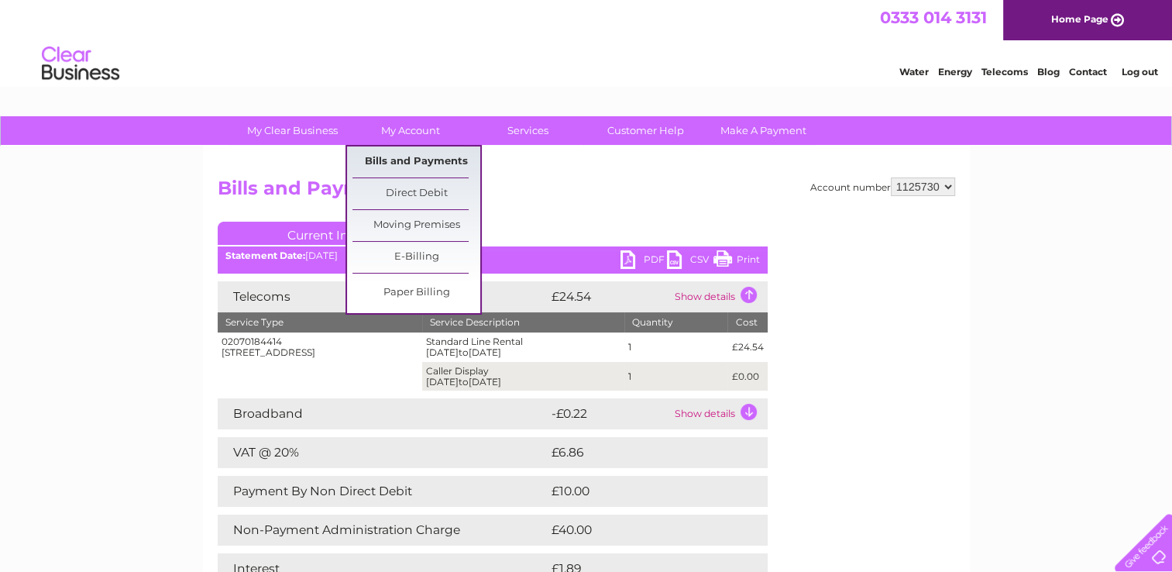
click at [425, 160] on link "Bills and Payments" at bounding box center [417, 161] width 128 height 31
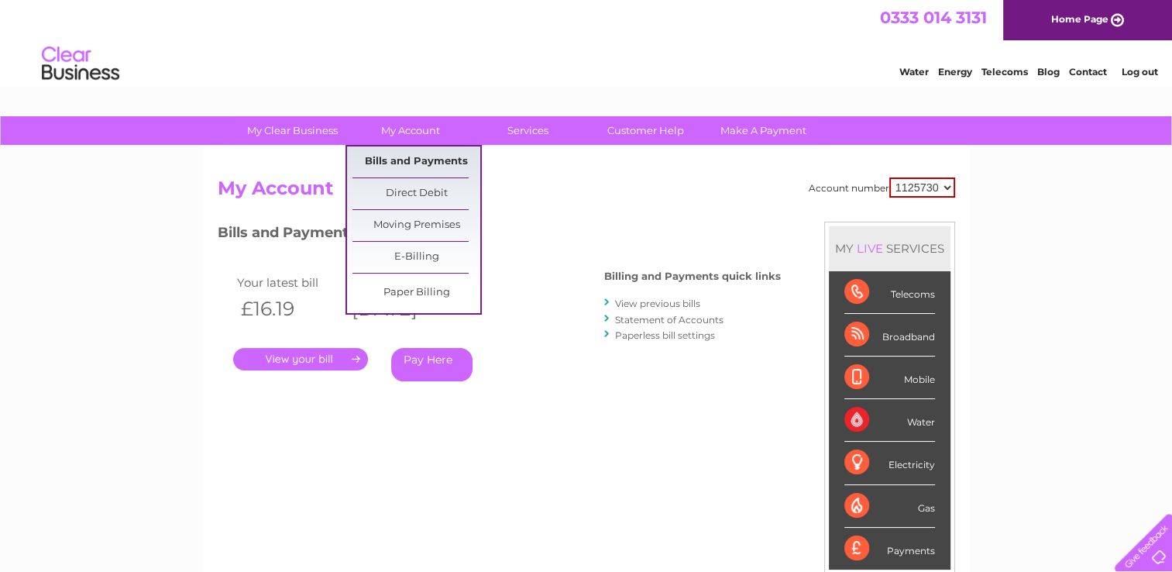
click at [440, 167] on link "Bills and Payments" at bounding box center [417, 161] width 128 height 31
click at [435, 191] on link "Direct Debit" at bounding box center [417, 193] width 128 height 31
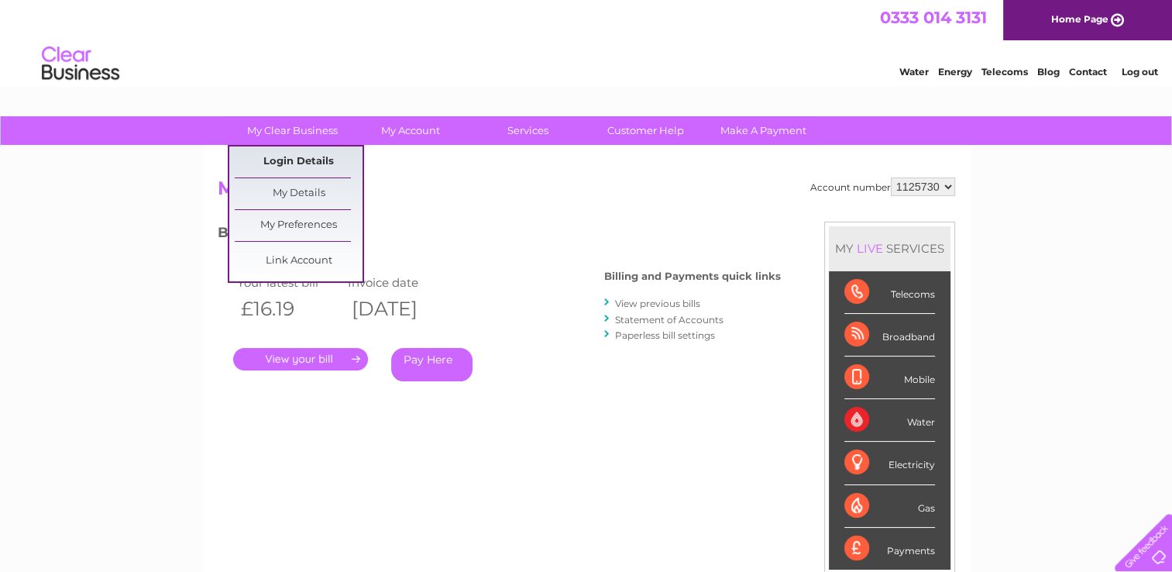
click at [280, 167] on link "Login Details" at bounding box center [299, 161] width 128 height 31
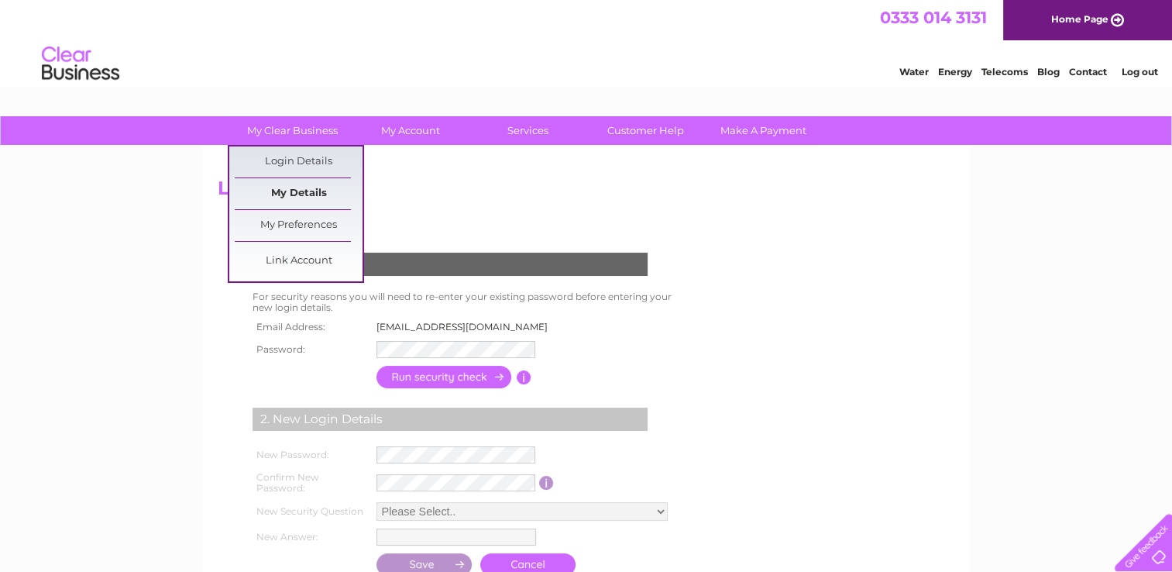
click at [315, 191] on link "My Details" at bounding box center [299, 193] width 128 height 31
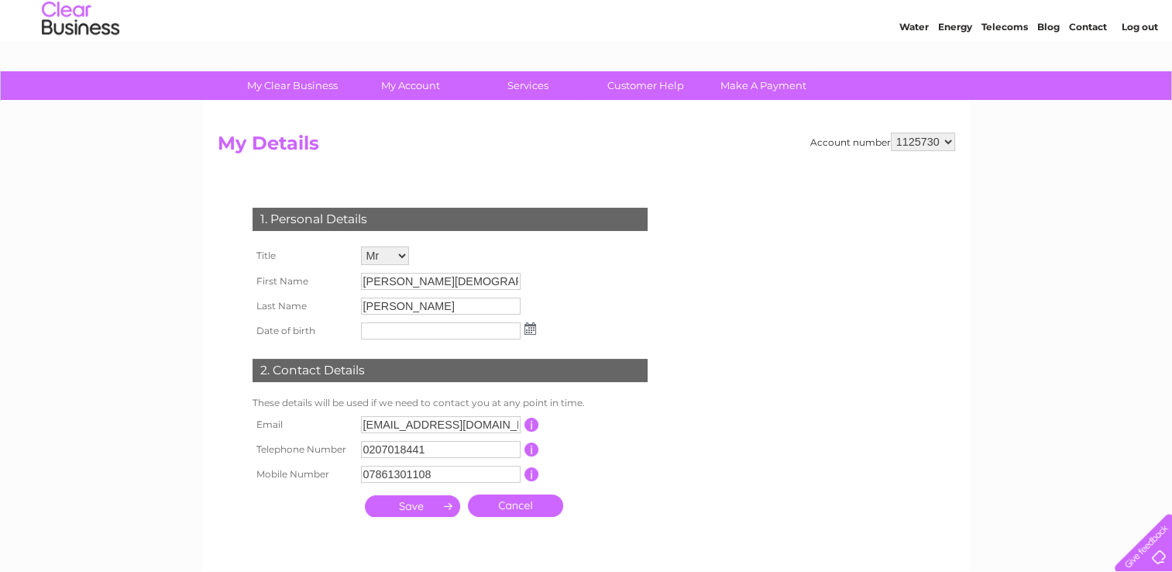
scroll to position [34, 0]
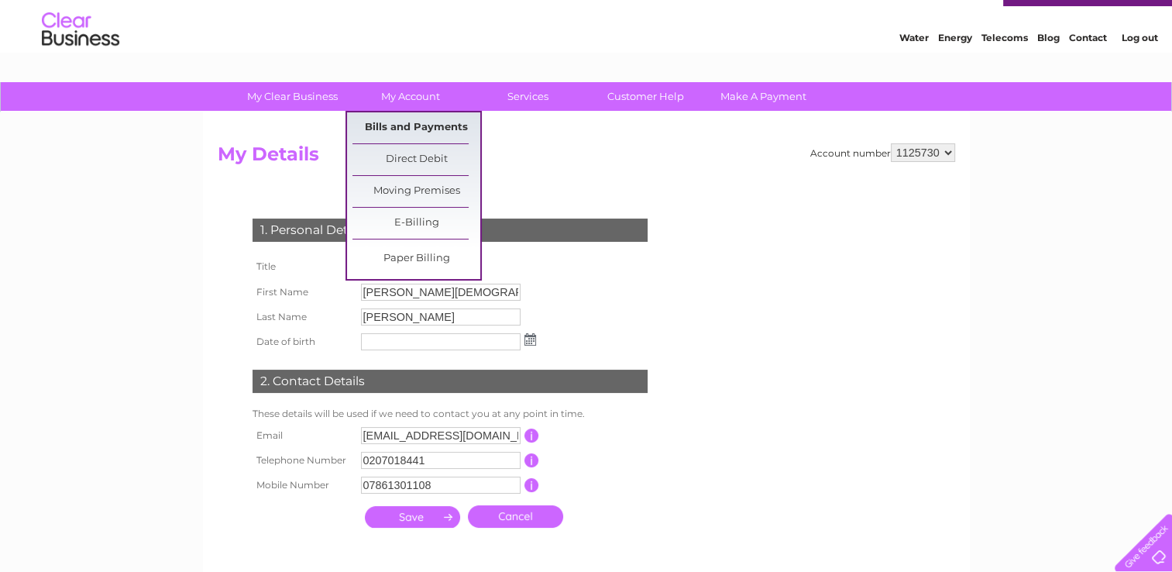
click at [420, 135] on link "Bills and Payments" at bounding box center [417, 127] width 128 height 31
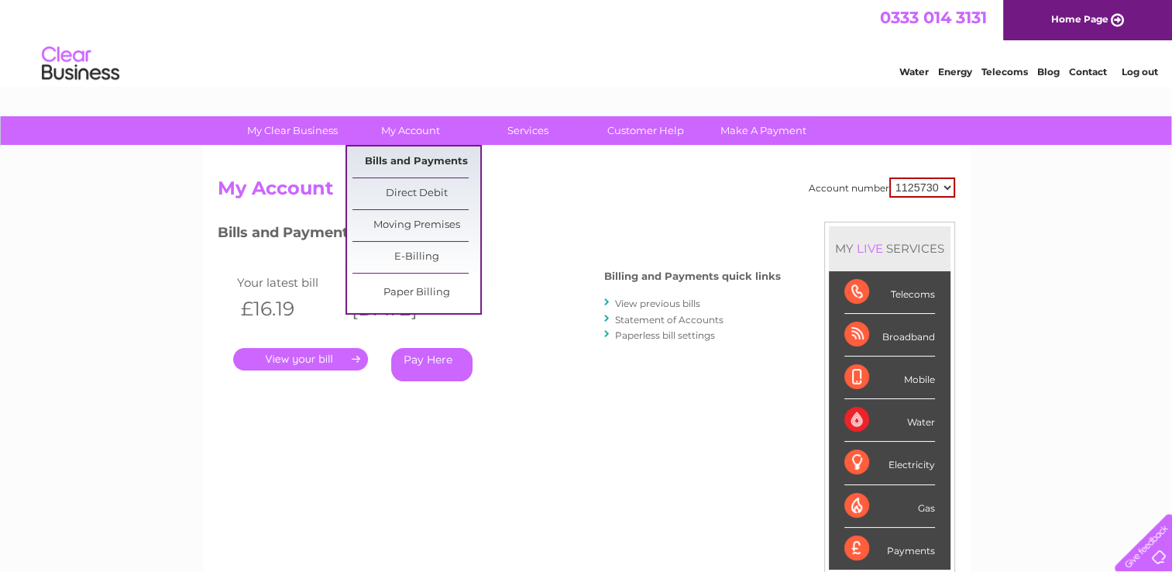
click at [418, 160] on link "Bills and Payments" at bounding box center [417, 161] width 128 height 31
click at [439, 162] on link "Bills and Payments" at bounding box center [417, 161] width 128 height 31
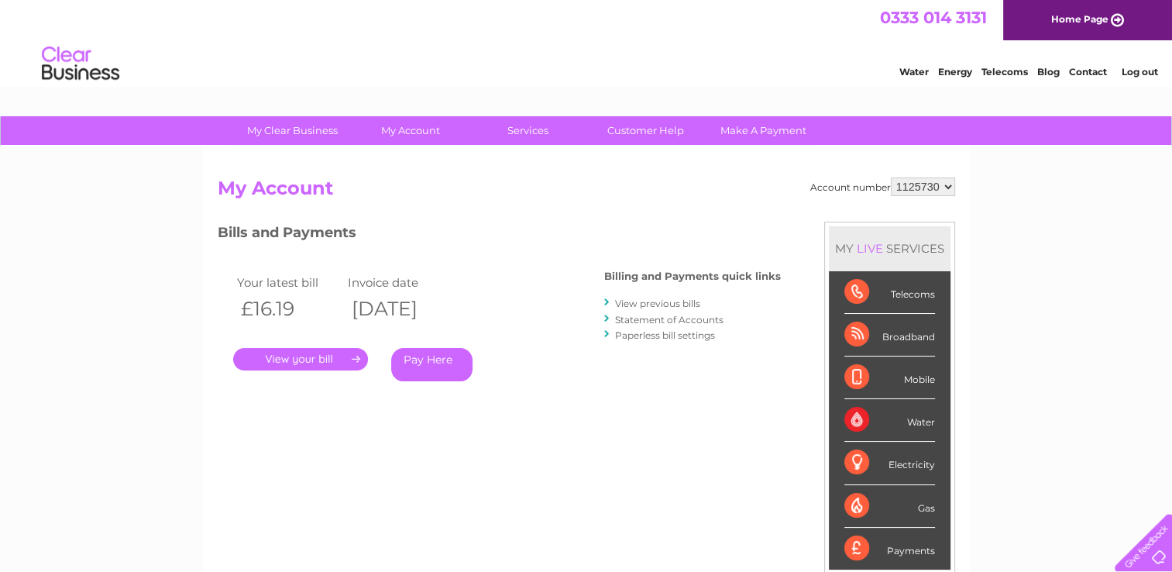
click at [666, 305] on link "View previous bills" at bounding box center [657, 304] width 85 height 12
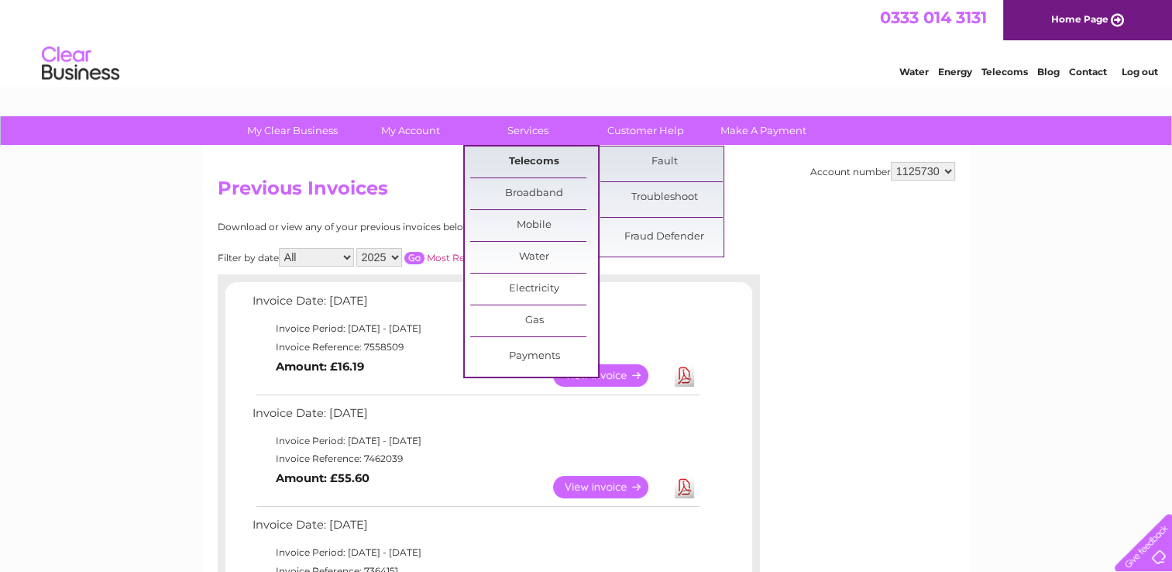
click at [532, 163] on link "Telecoms" at bounding box center [534, 161] width 128 height 31
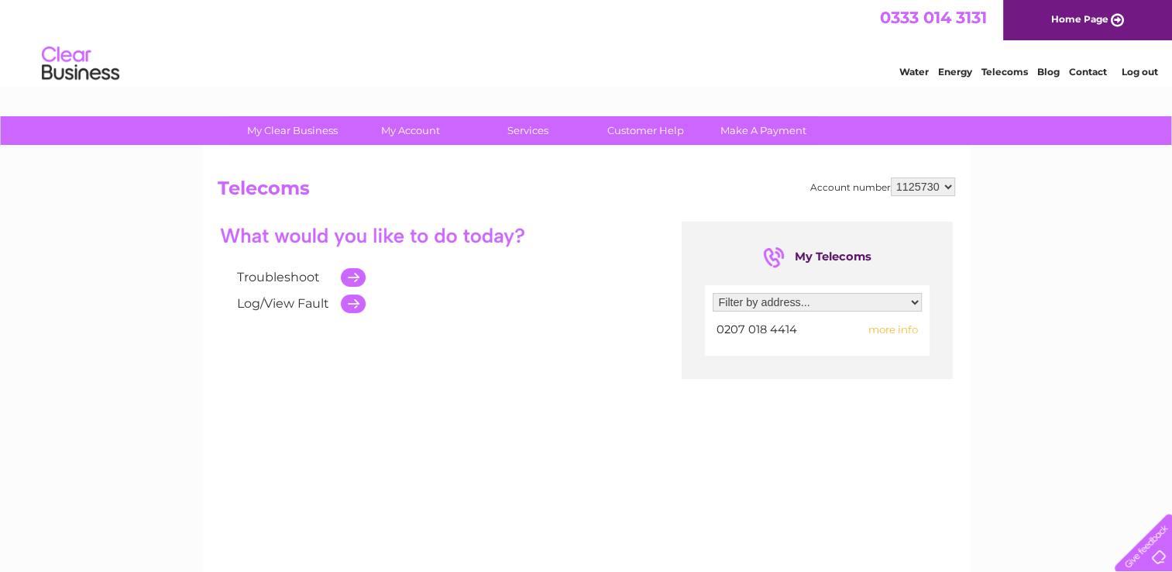
scroll to position [284, 0]
